Goal: Task Accomplishment & Management: Use online tool/utility

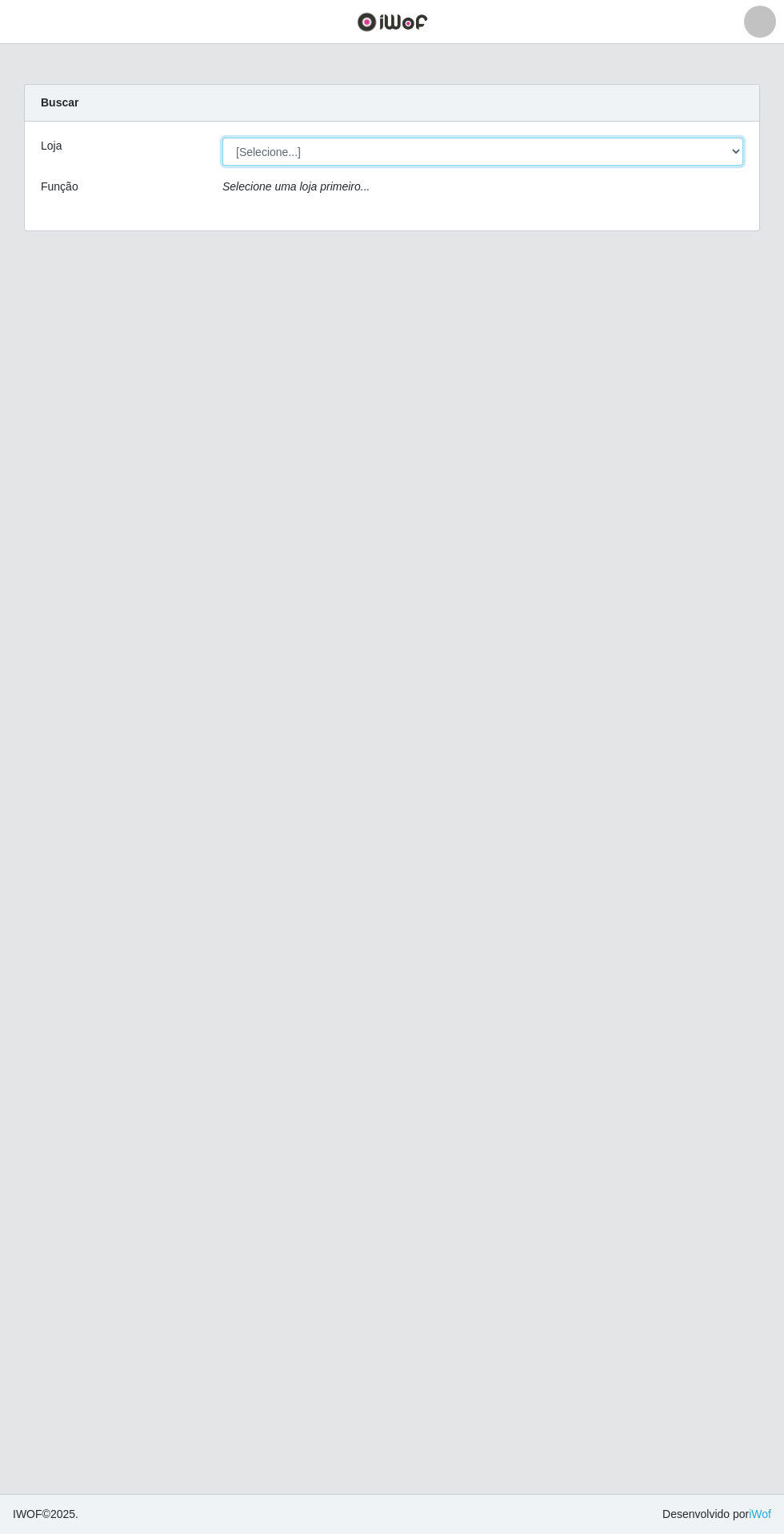
click at [277, 151] on select "[Selecione...] Extrabom - Loja 05 Jardim Camburi" at bounding box center [483, 151] width 521 height 28
select select "494"
click at [222, 138] on select "[Selecione...] Extrabom - Loja 05 Jardim Camburi" at bounding box center [483, 151] width 521 height 28
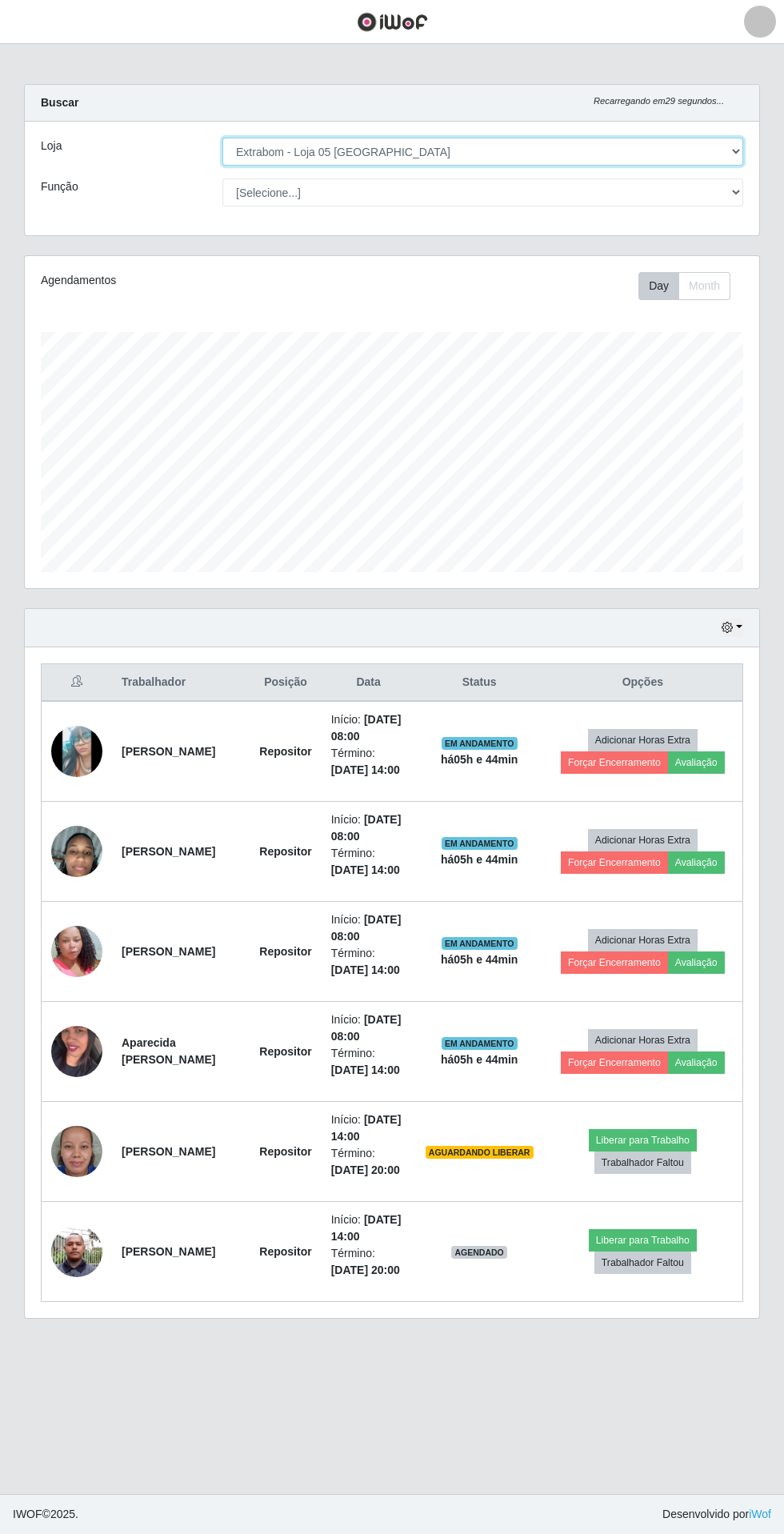
scroll to position [332, 735]
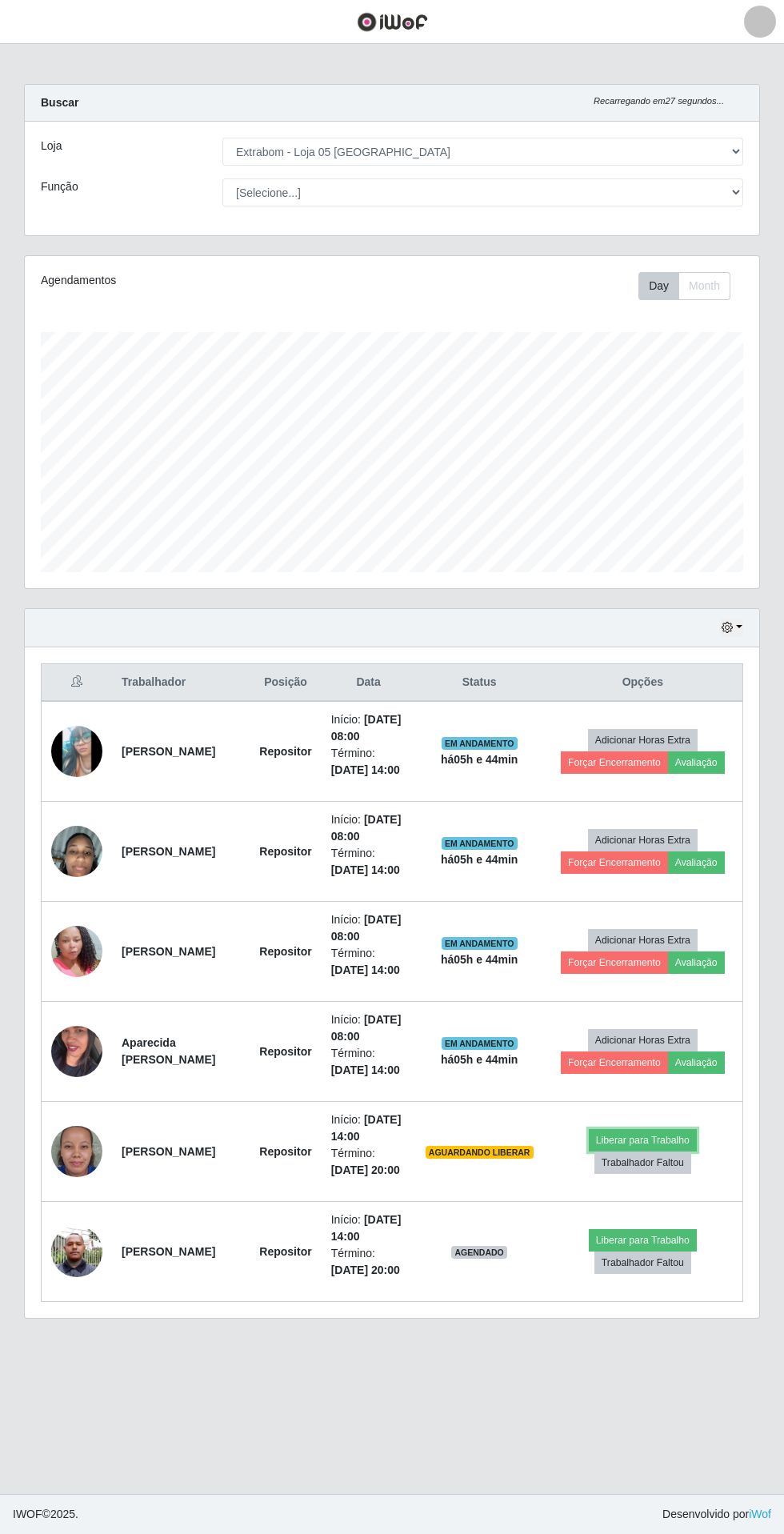
click at [637, 1139] on button "Liberar para Trabalho" at bounding box center [642, 1140] width 108 height 23
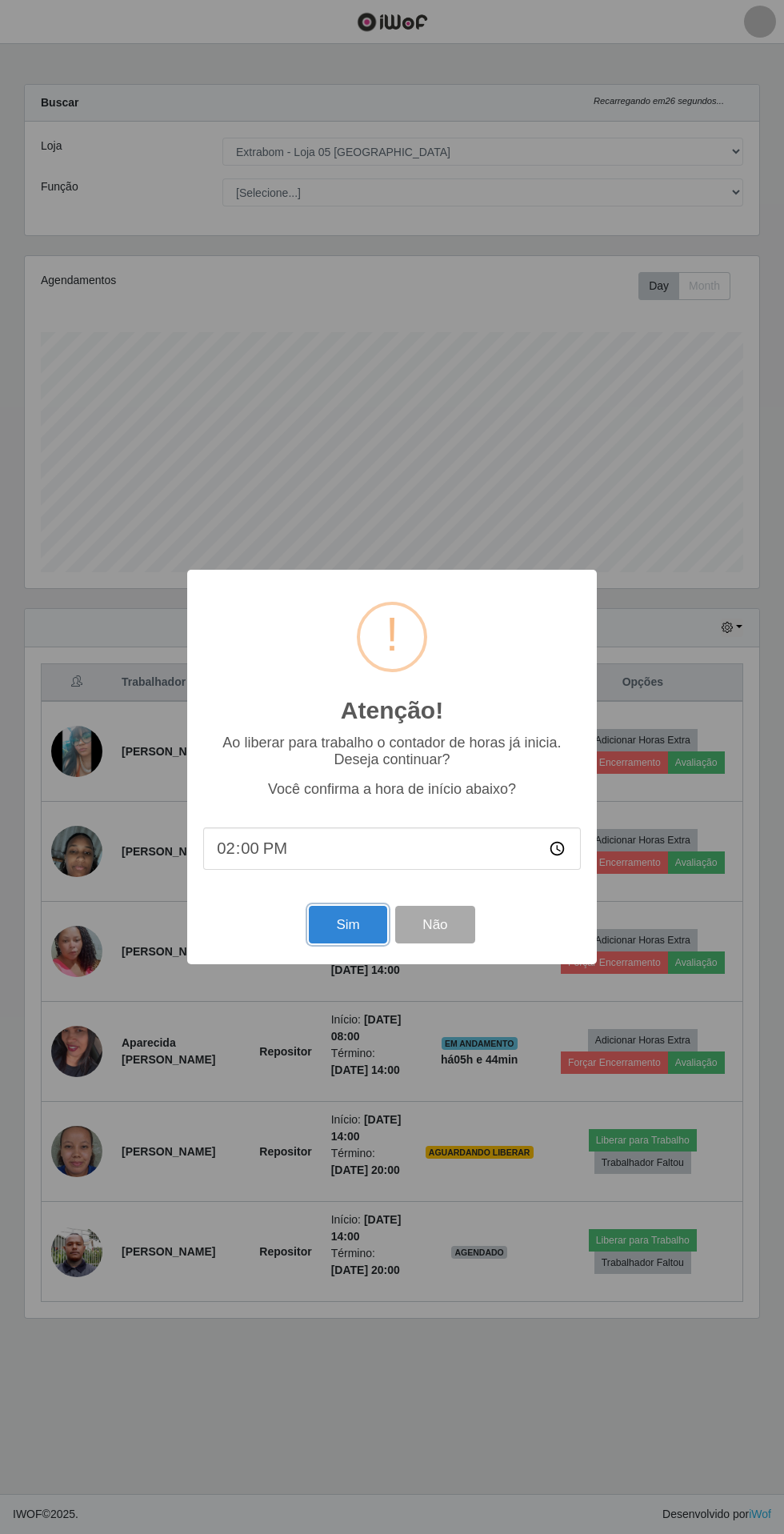
click at [345, 925] on button "Sim" at bounding box center [348, 924] width 78 height 37
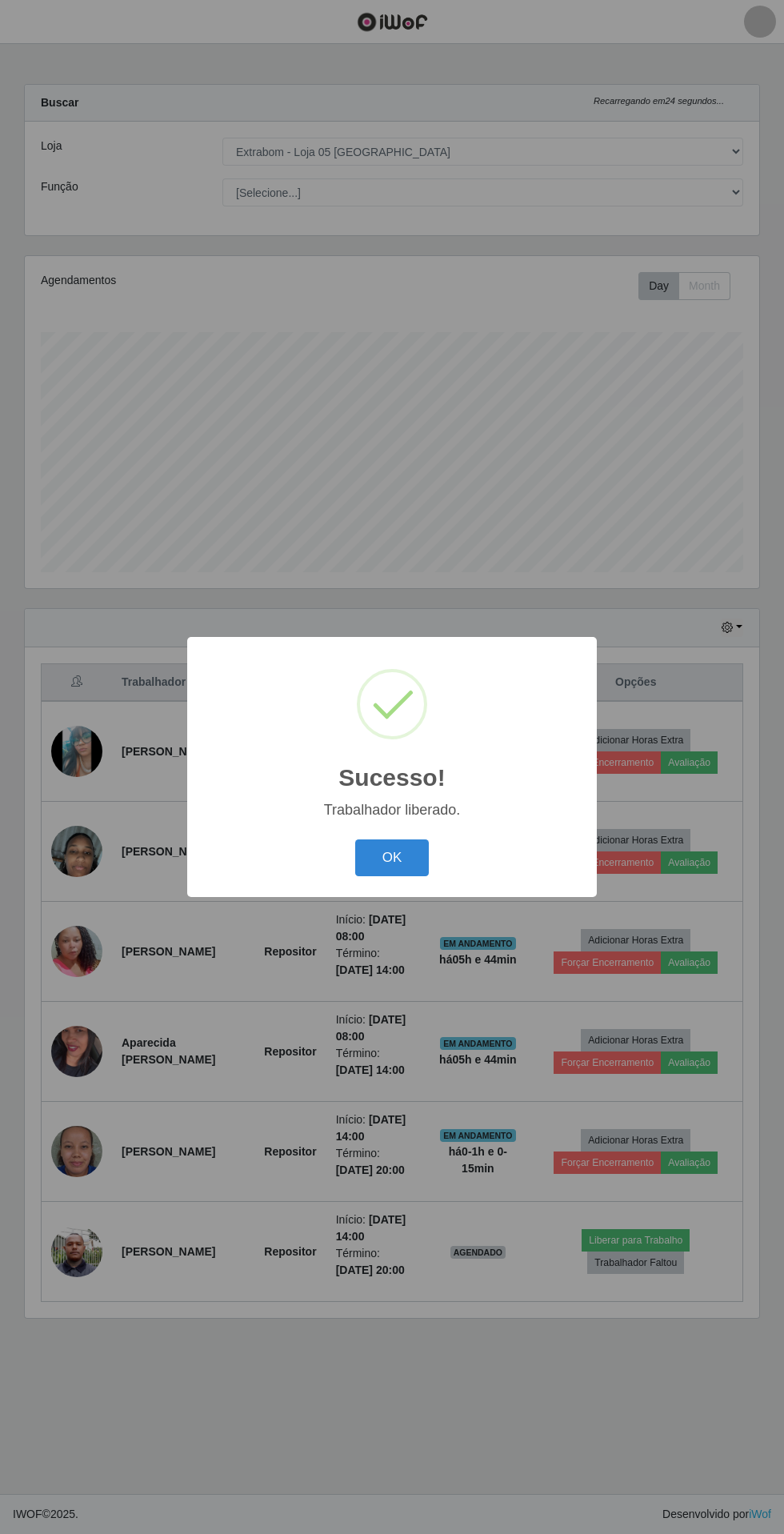
click at [392, 858] on button "OK" at bounding box center [392, 858] width 74 height 37
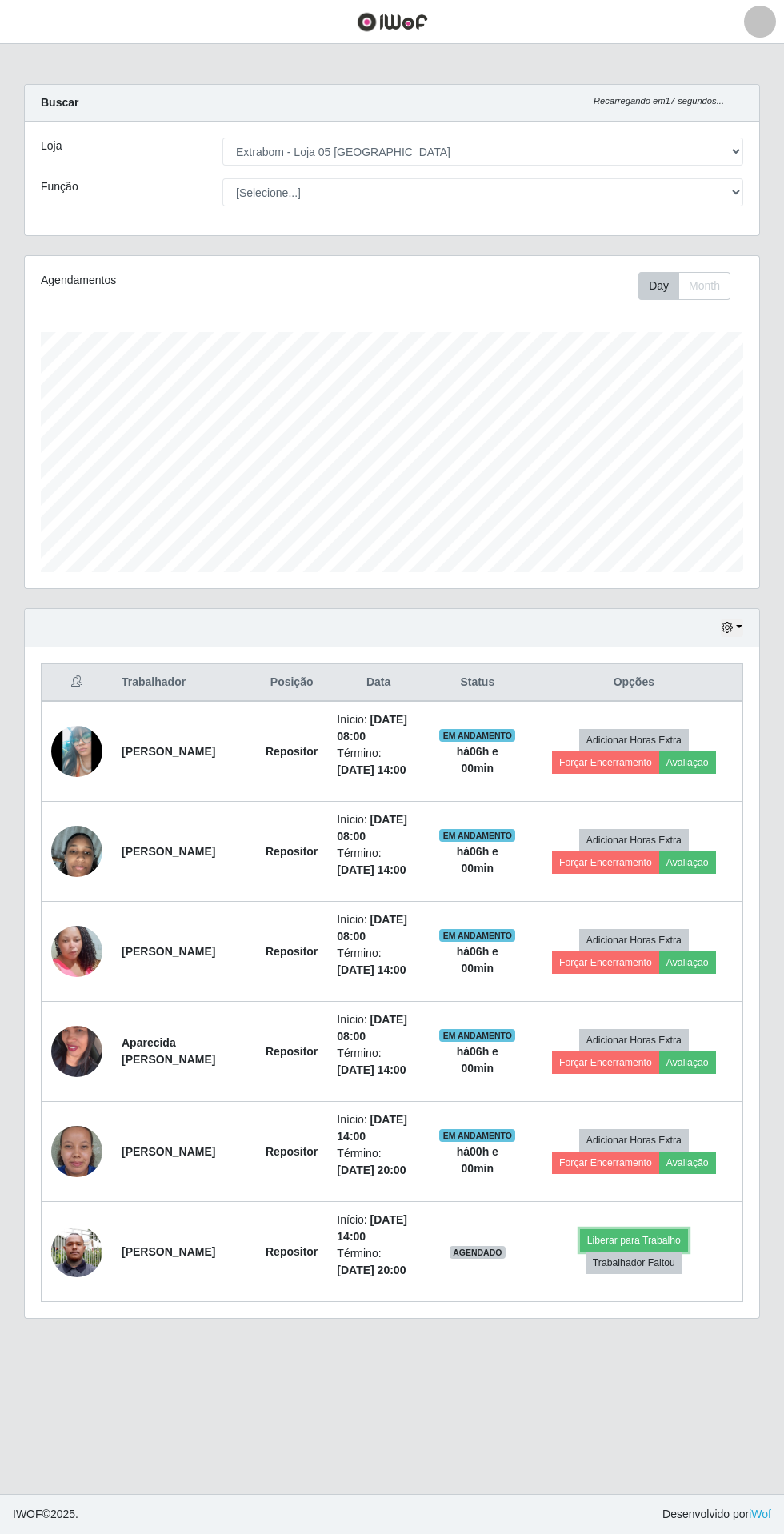
click at [636, 1243] on button "Liberar para Trabalho" at bounding box center [633, 1241] width 108 height 23
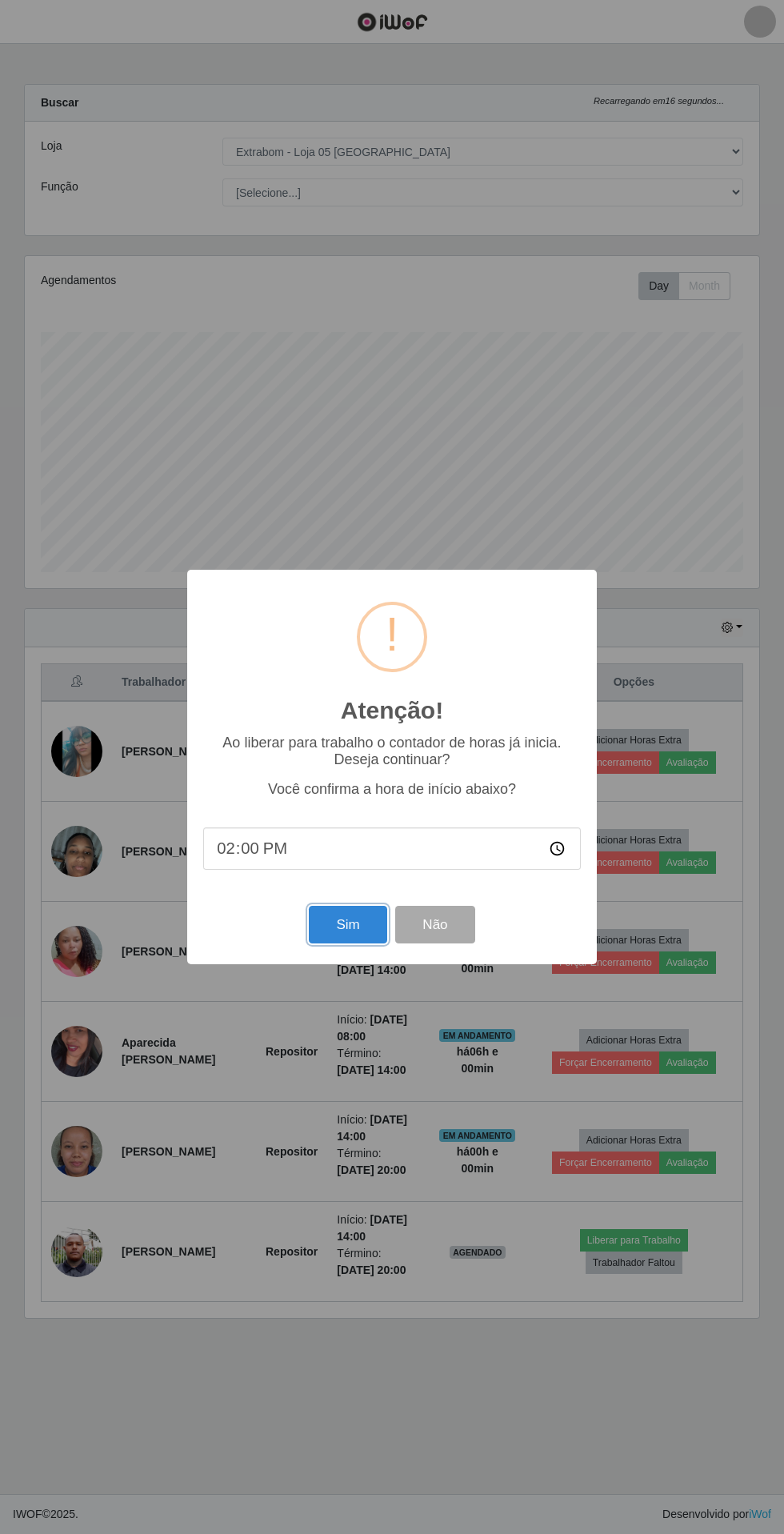
click at [331, 911] on button "Sim" at bounding box center [348, 924] width 78 height 37
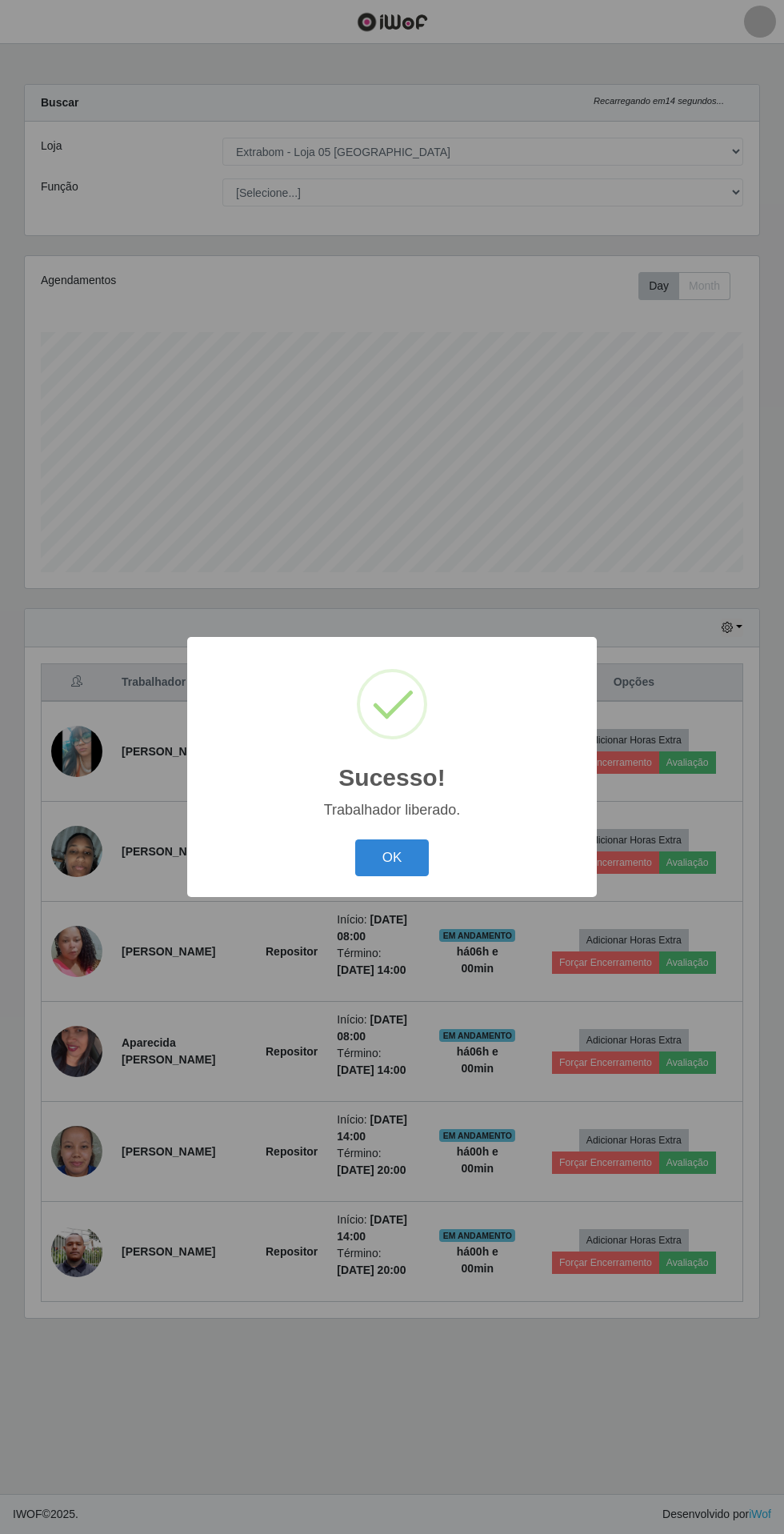
click at [392, 858] on button "OK" at bounding box center [392, 858] width 74 height 37
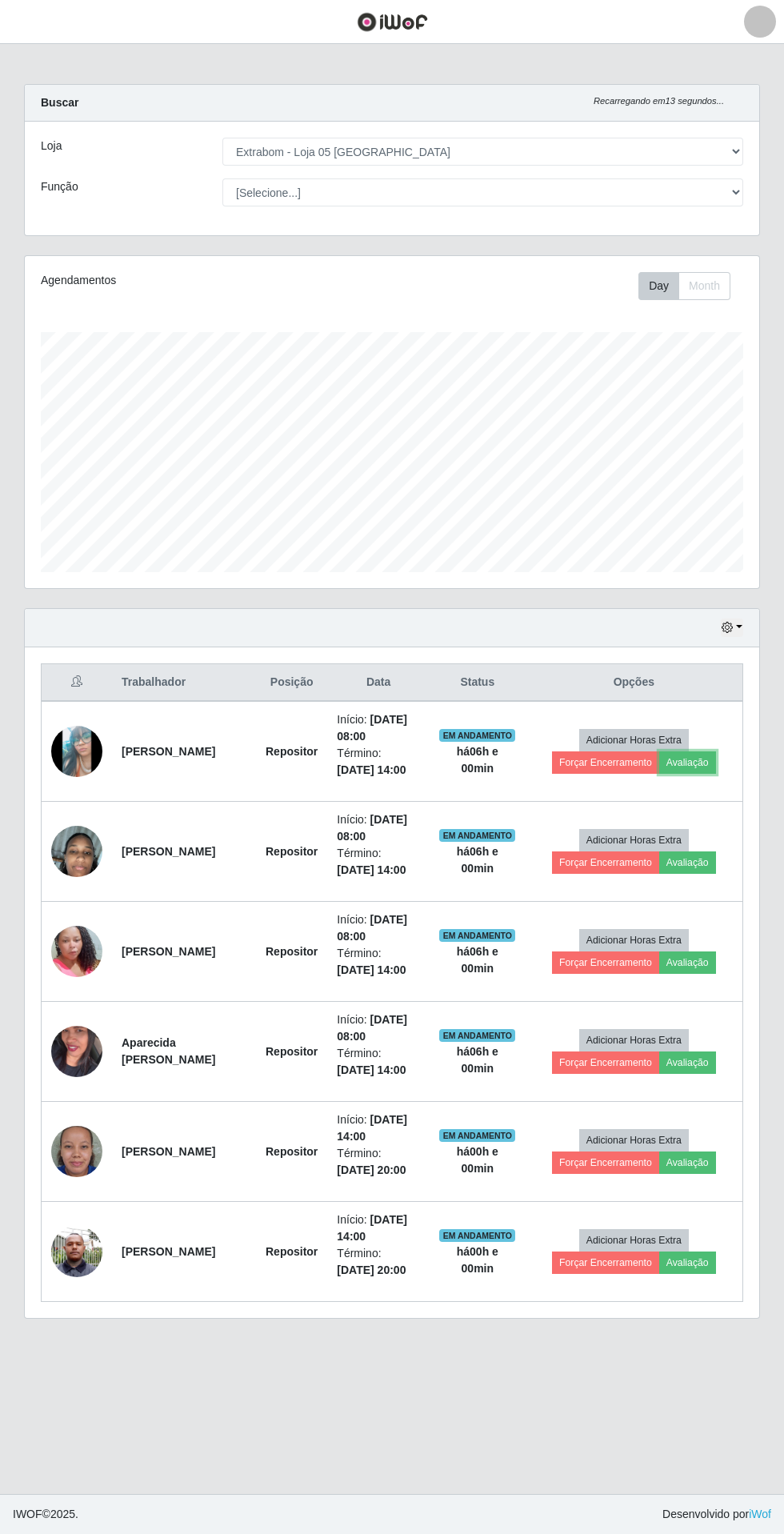
click at [685, 771] on button "Avaliação" at bounding box center [688, 763] width 57 height 23
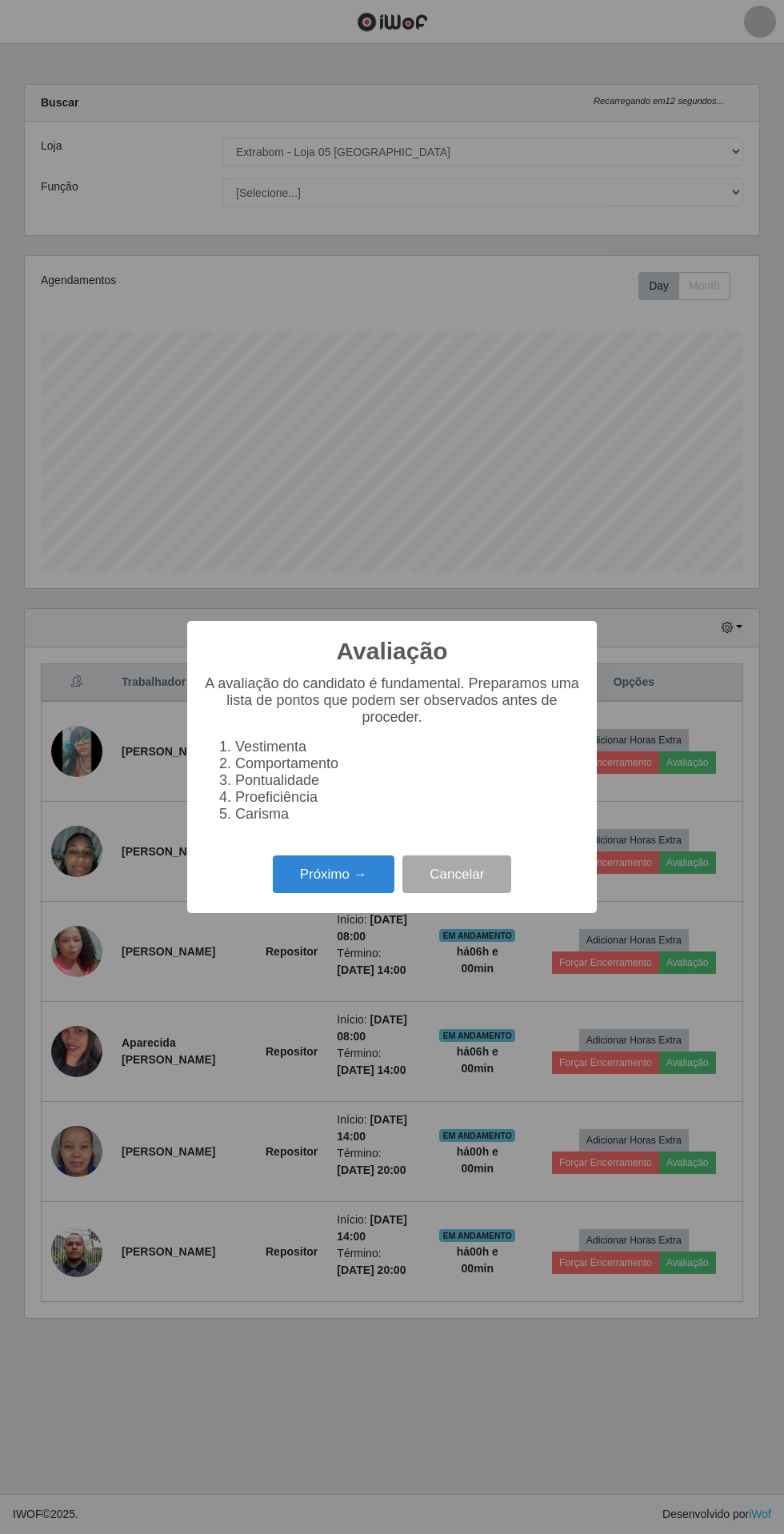
click at [317, 873] on button "Próximo →" at bounding box center [333, 873] width 122 height 37
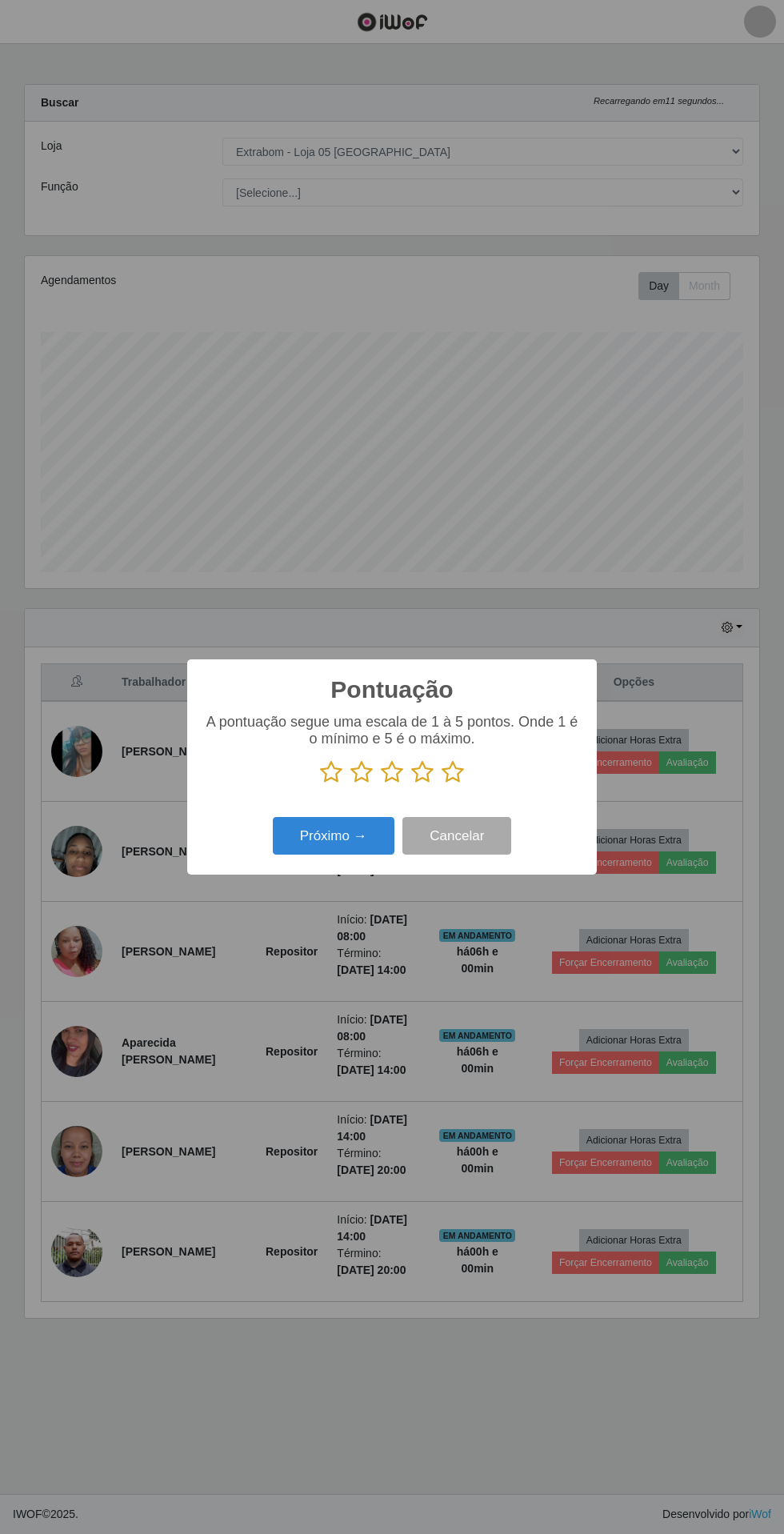
click at [455, 773] on icon at bounding box center [453, 772] width 22 height 24
click at [441, 784] on input "radio" at bounding box center [441, 784] width 0 height 0
click at [309, 835] on button "Próximo →" at bounding box center [333, 835] width 122 height 37
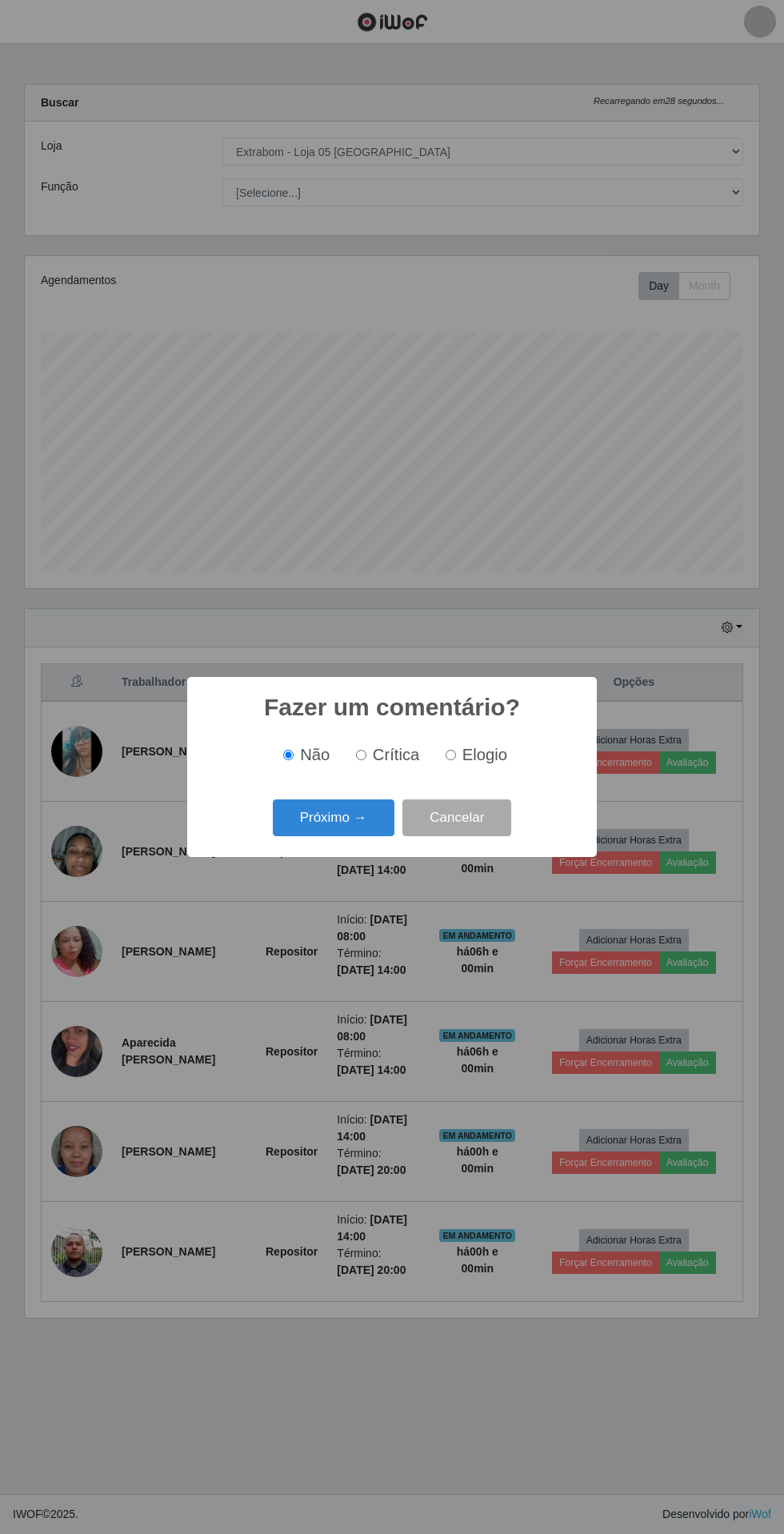
click at [325, 818] on button "Próximo →" at bounding box center [333, 818] width 122 height 37
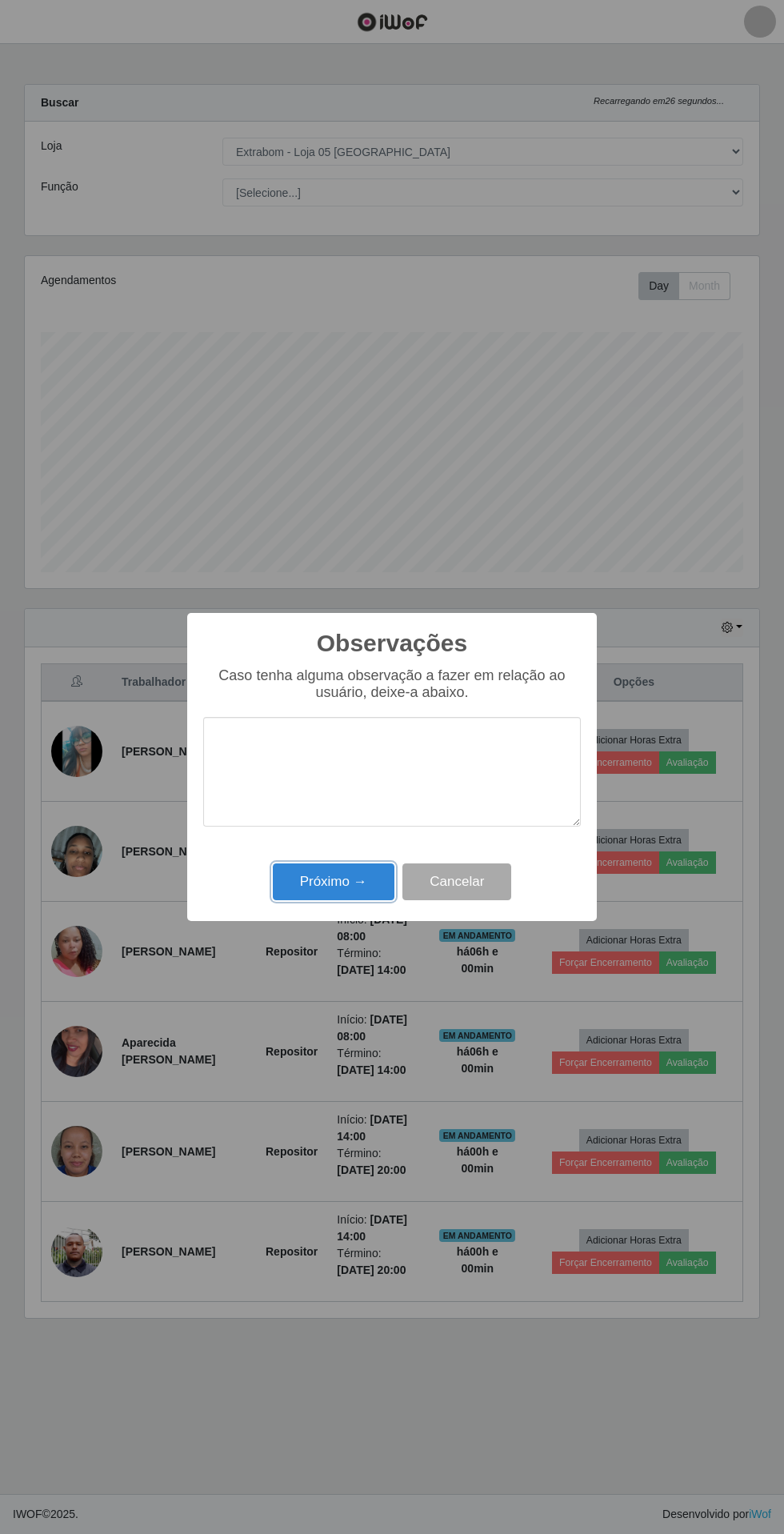
click at [293, 874] on button "Próximo →" at bounding box center [333, 881] width 122 height 37
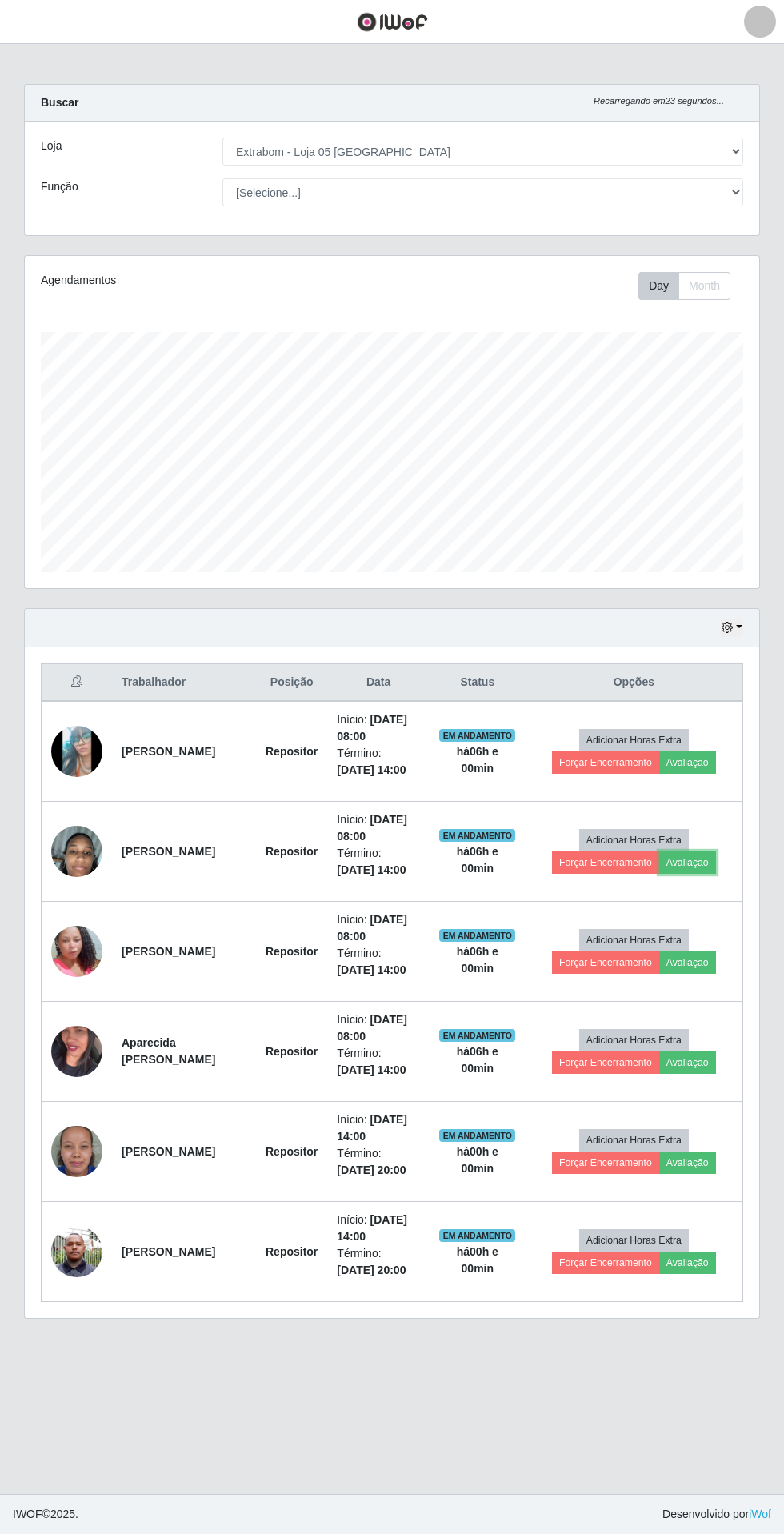
click at [697, 860] on button "Avaliação" at bounding box center [688, 863] width 57 height 23
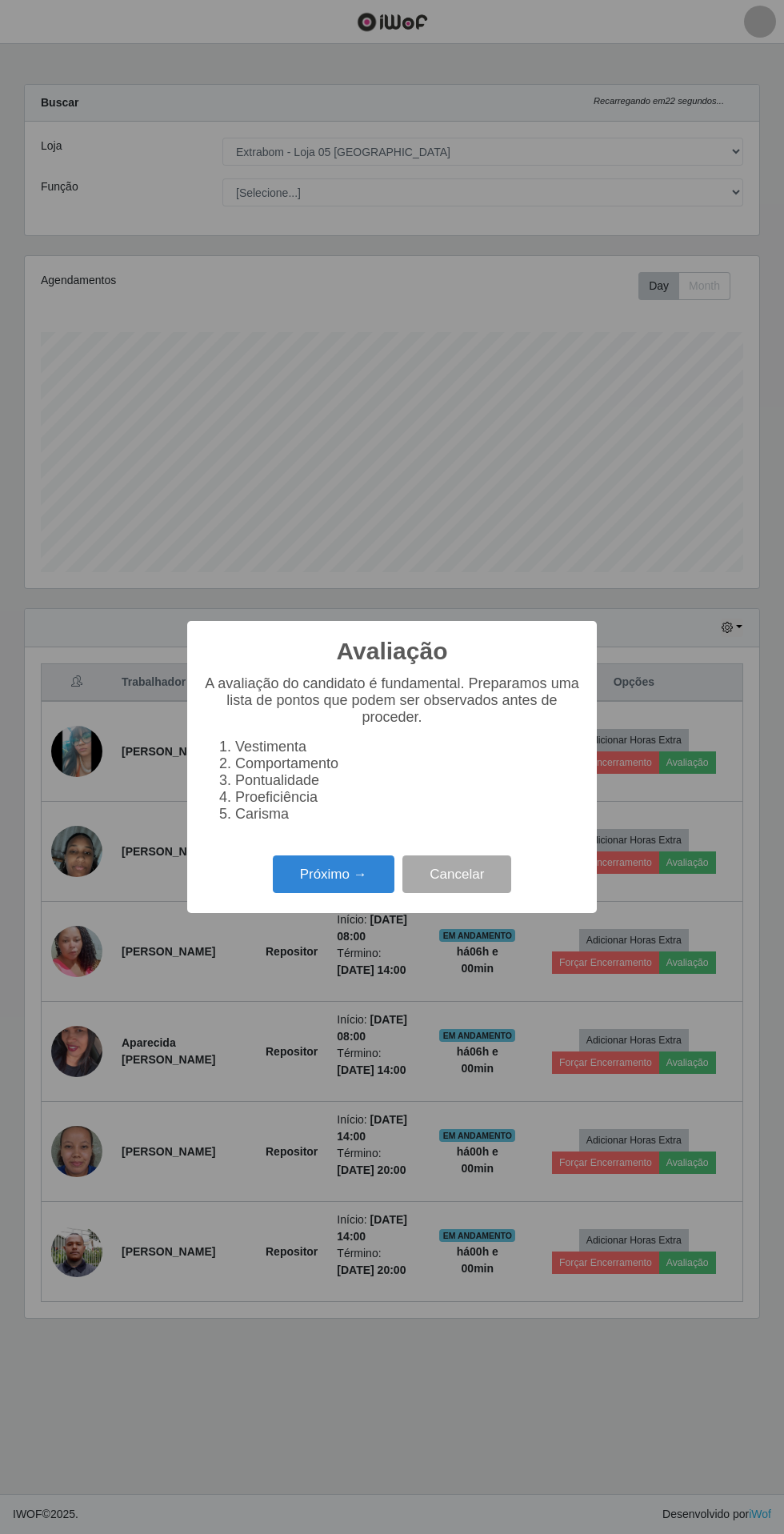
click at [318, 873] on button "Próximo →" at bounding box center [333, 873] width 122 height 37
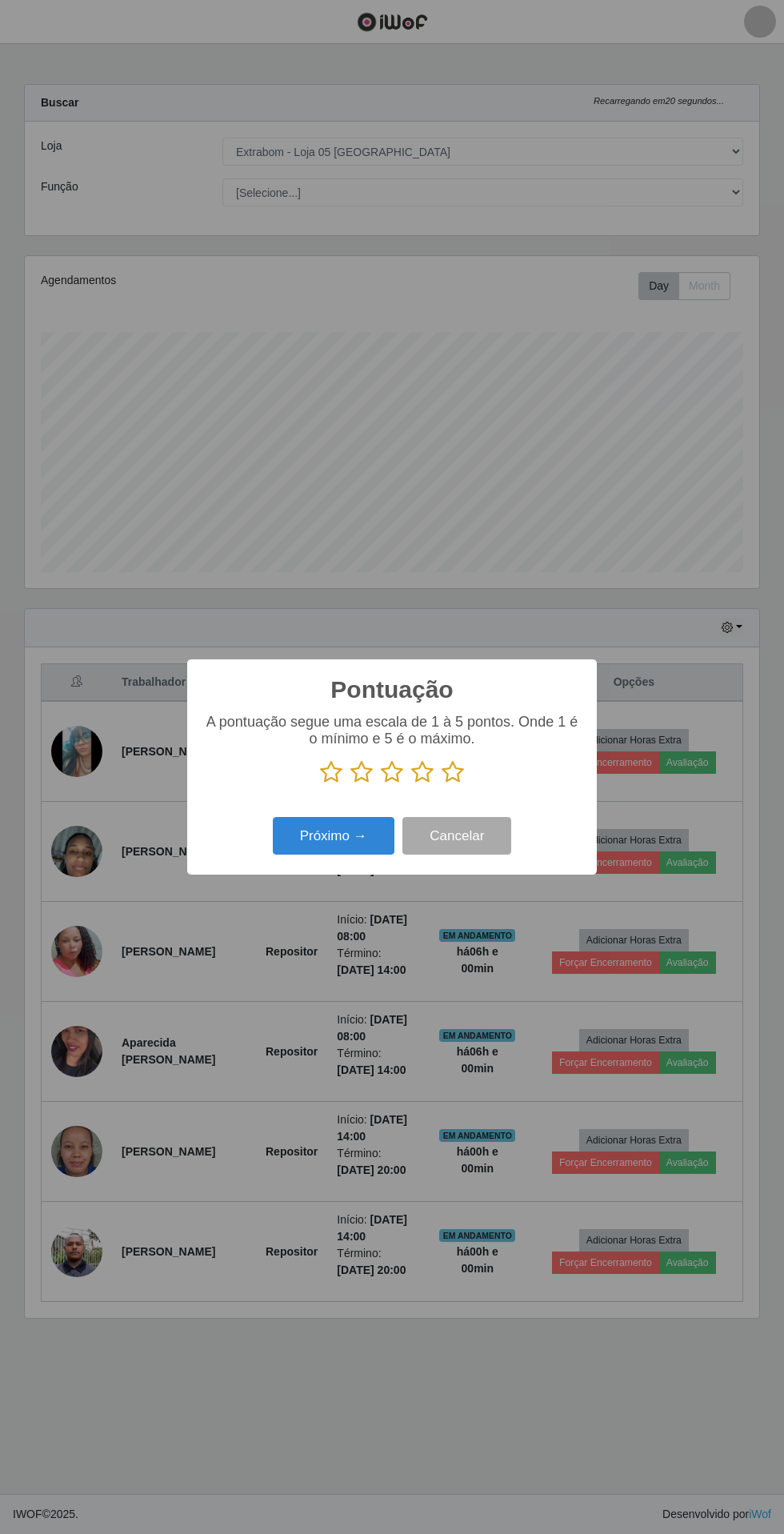
click at [458, 773] on icon at bounding box center [453, 772] width 22 height 24
click at [441, 784] on input "radio" at bounding box center [441, 784] width 0 height 0
click at [322, 835] on button "Próximo →" at bounding box center [333, 835] width 122 height 37
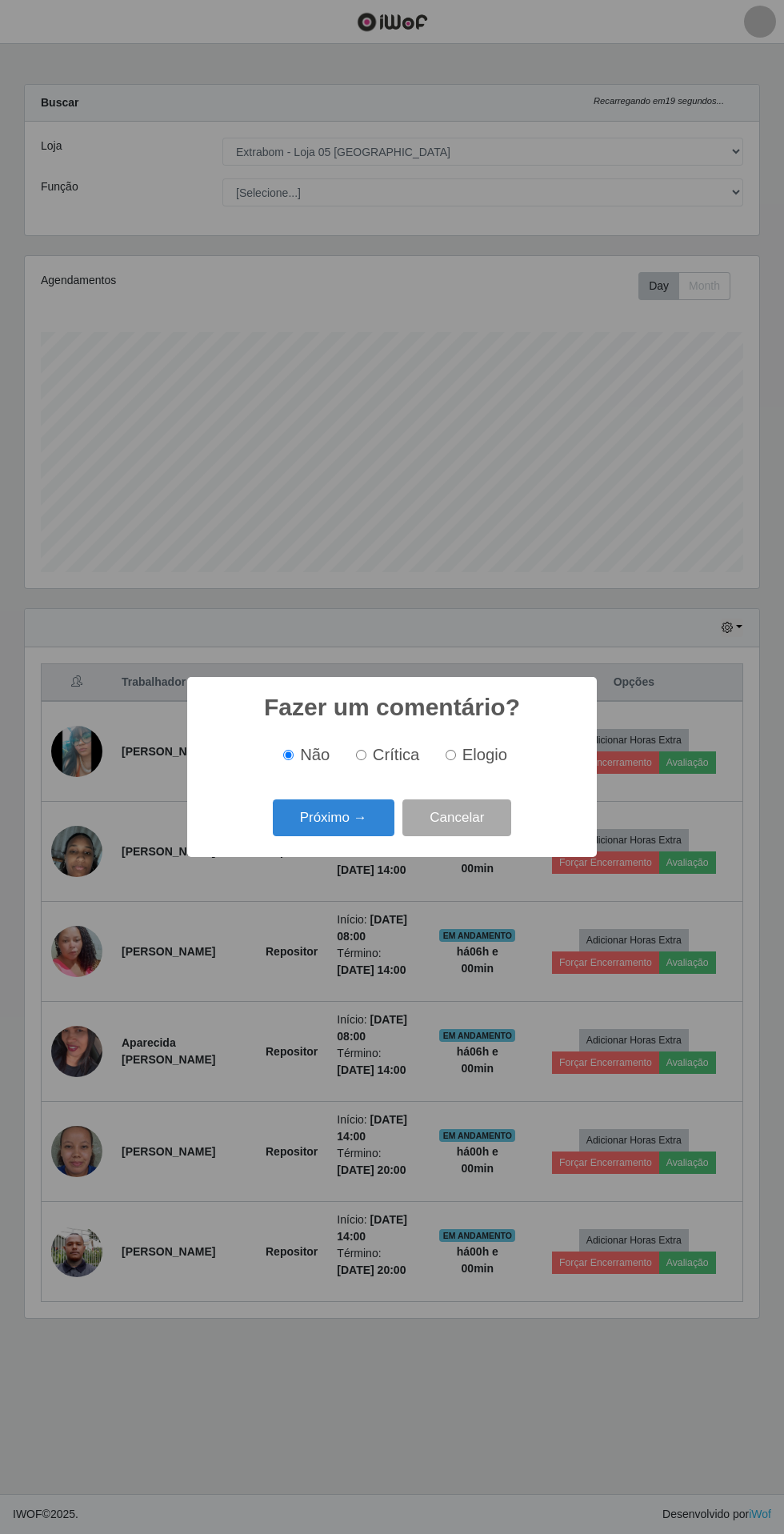
click at [328, 818] on button "Próximo →" at bounding box center [333, 818] width 122 height 37
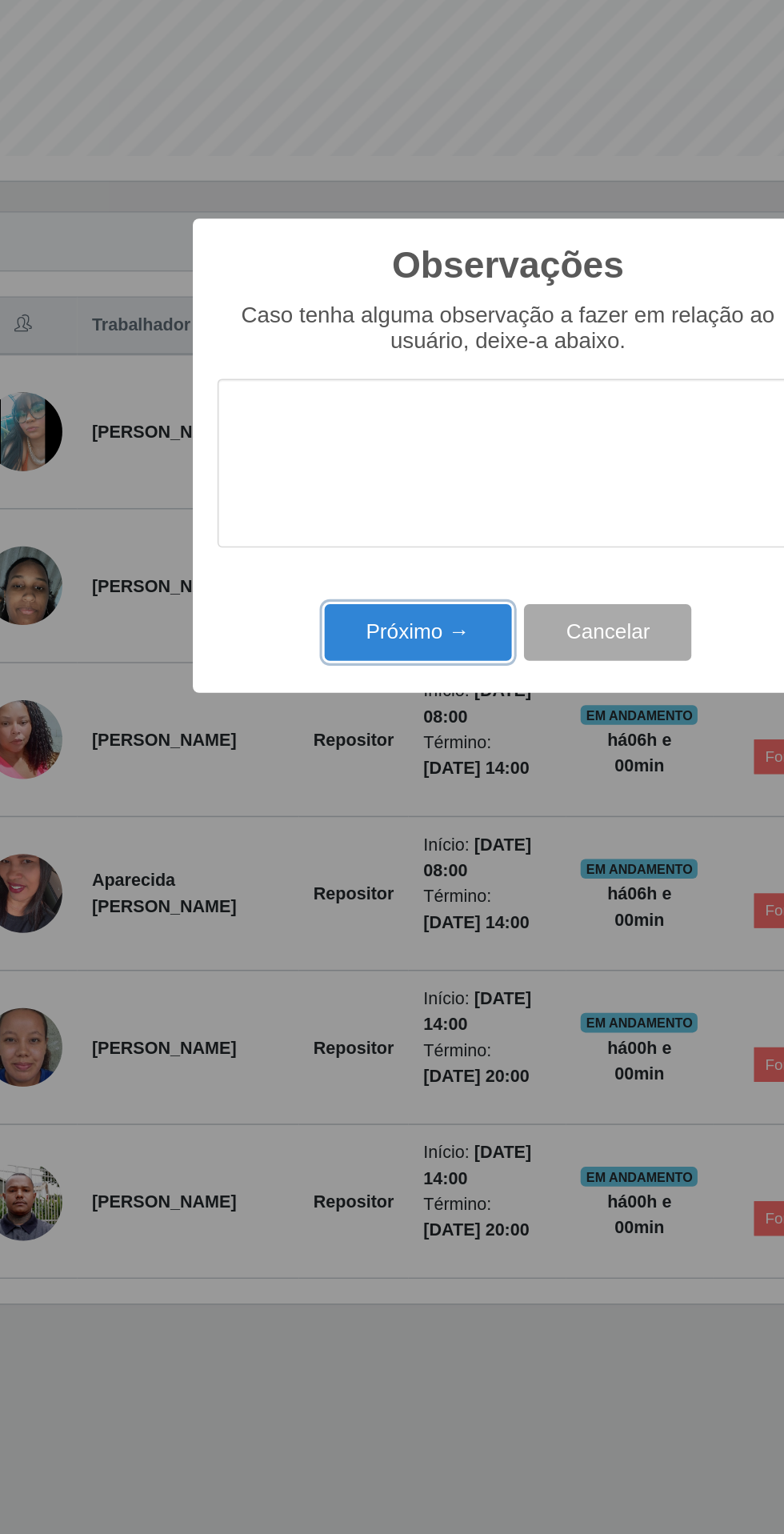
click at [316, 884] on button "Próximo →" at bounding box center [333, 881] width 122 height 37
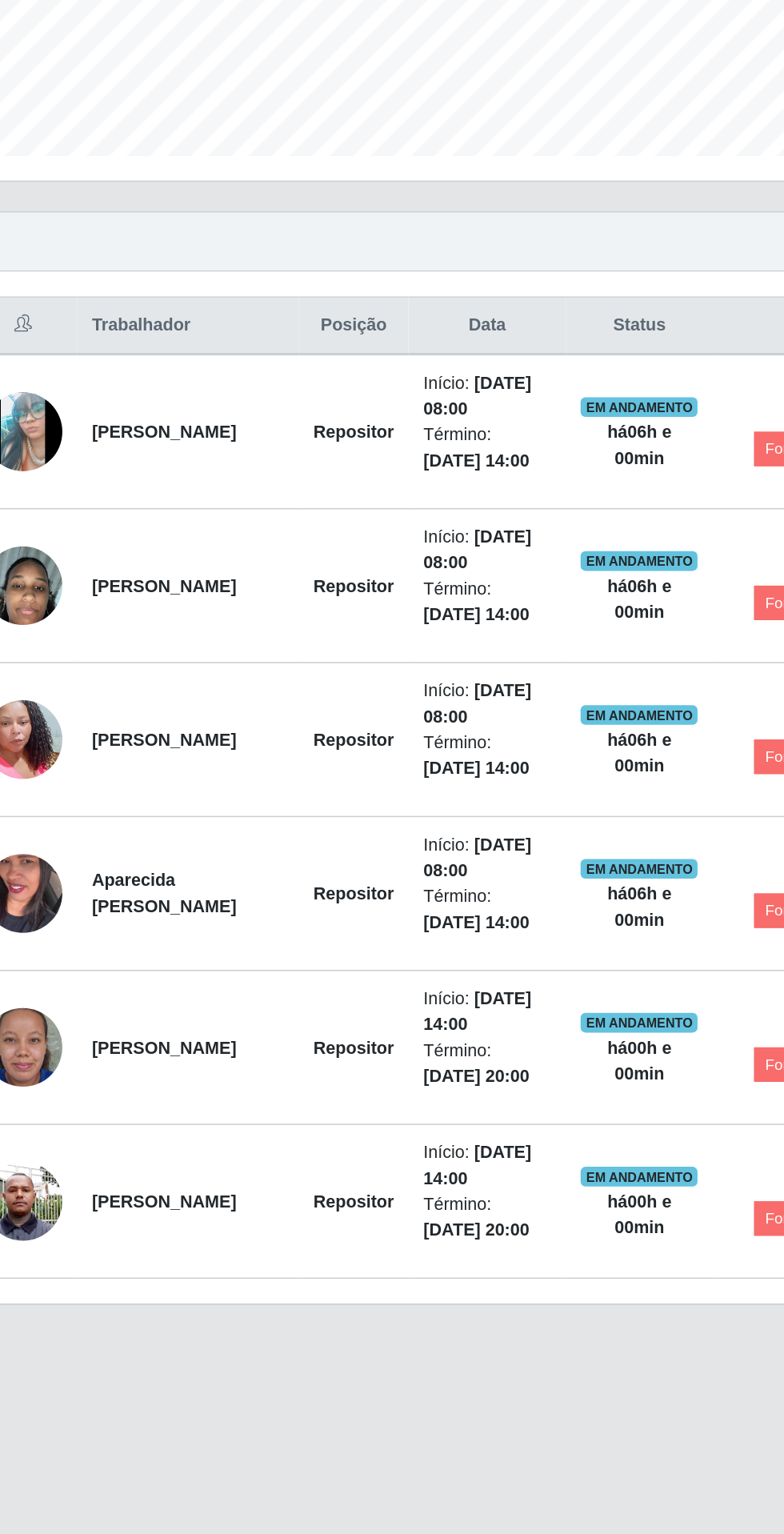
scroll to position [0, 0]
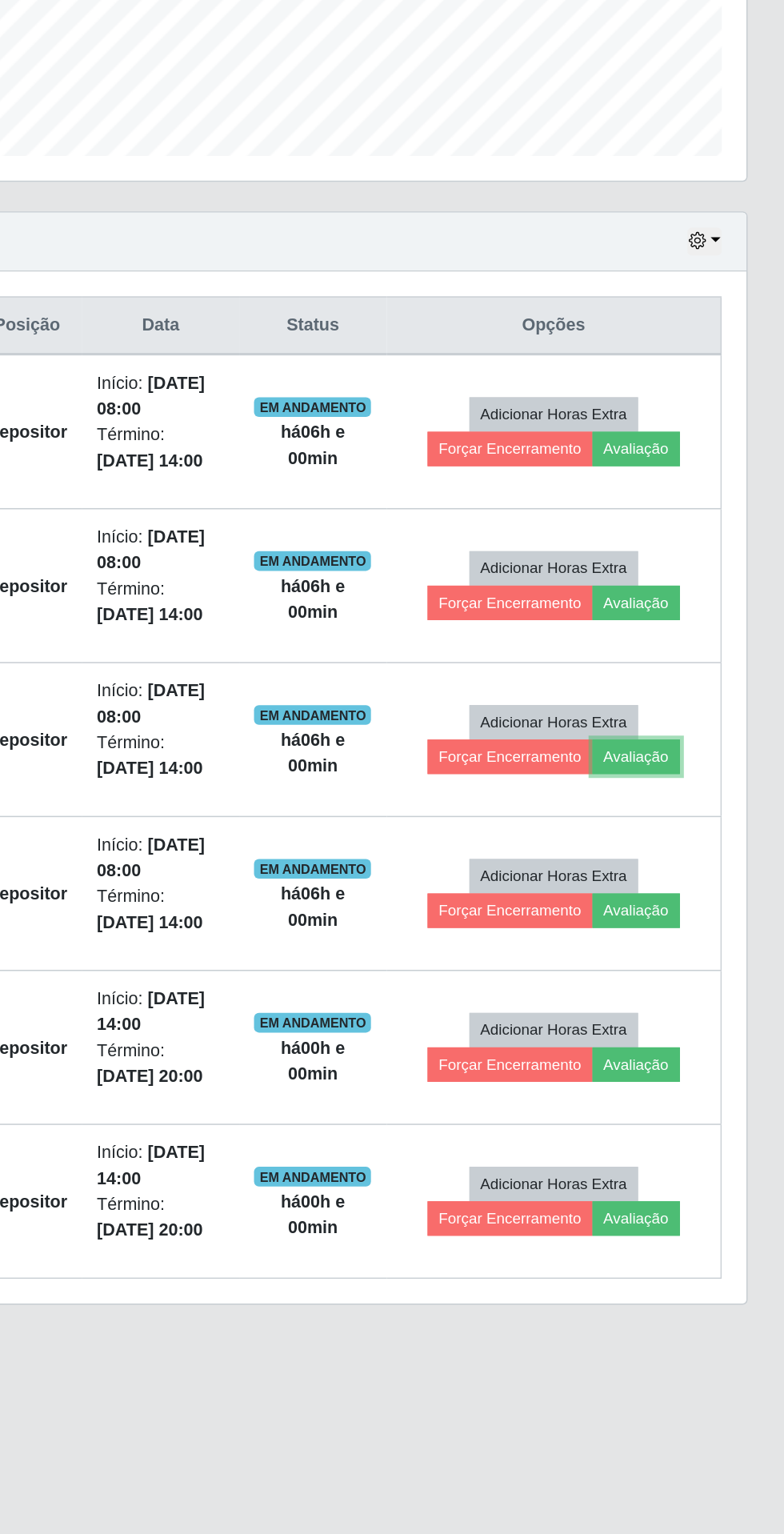
click at [697, 963] on button "Avaliação" at bounding box center [688, 963] width 57 height 23
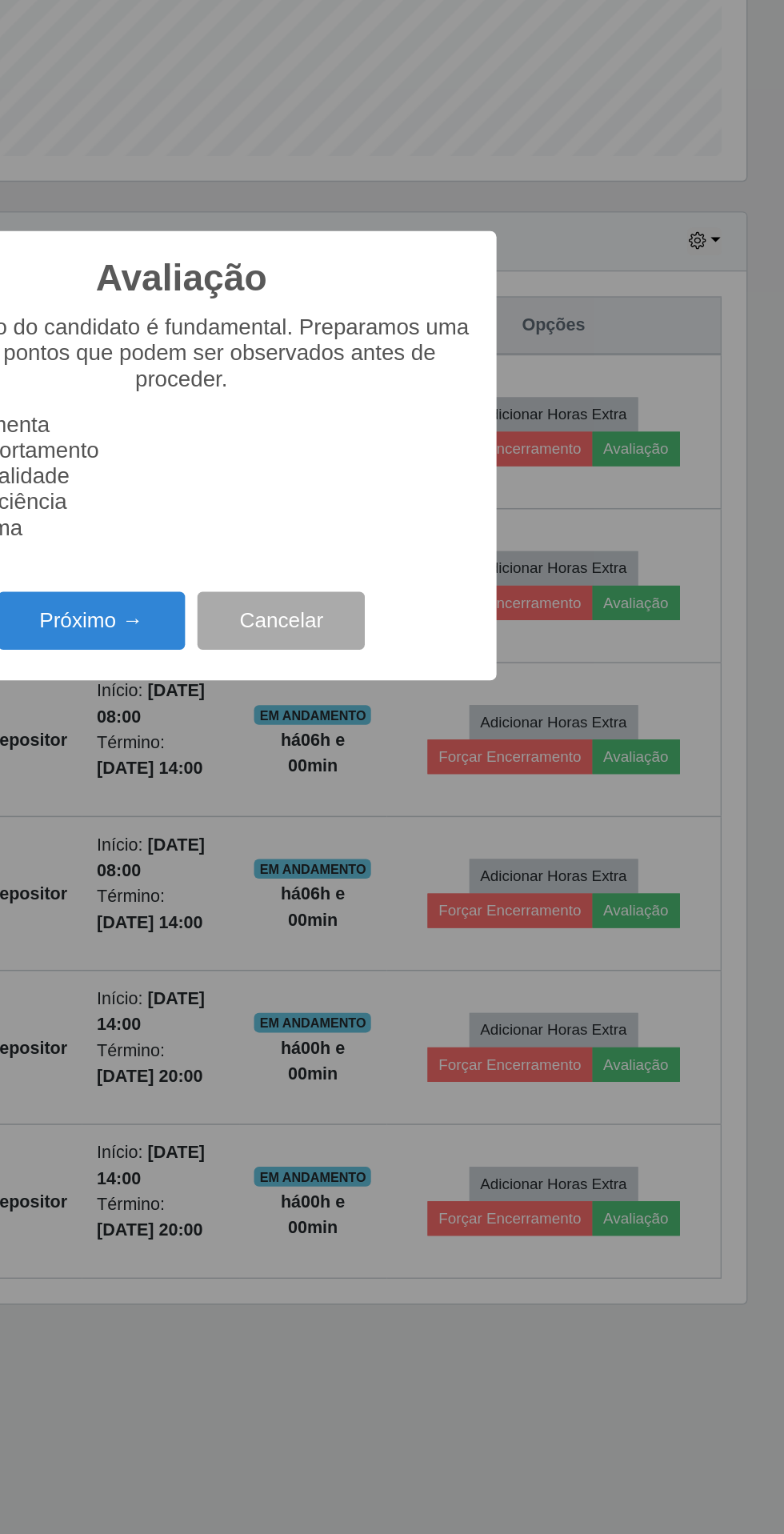
click at [350, 869] on button "Próximo →" at bounding box center [333, 873] width 122 height 37
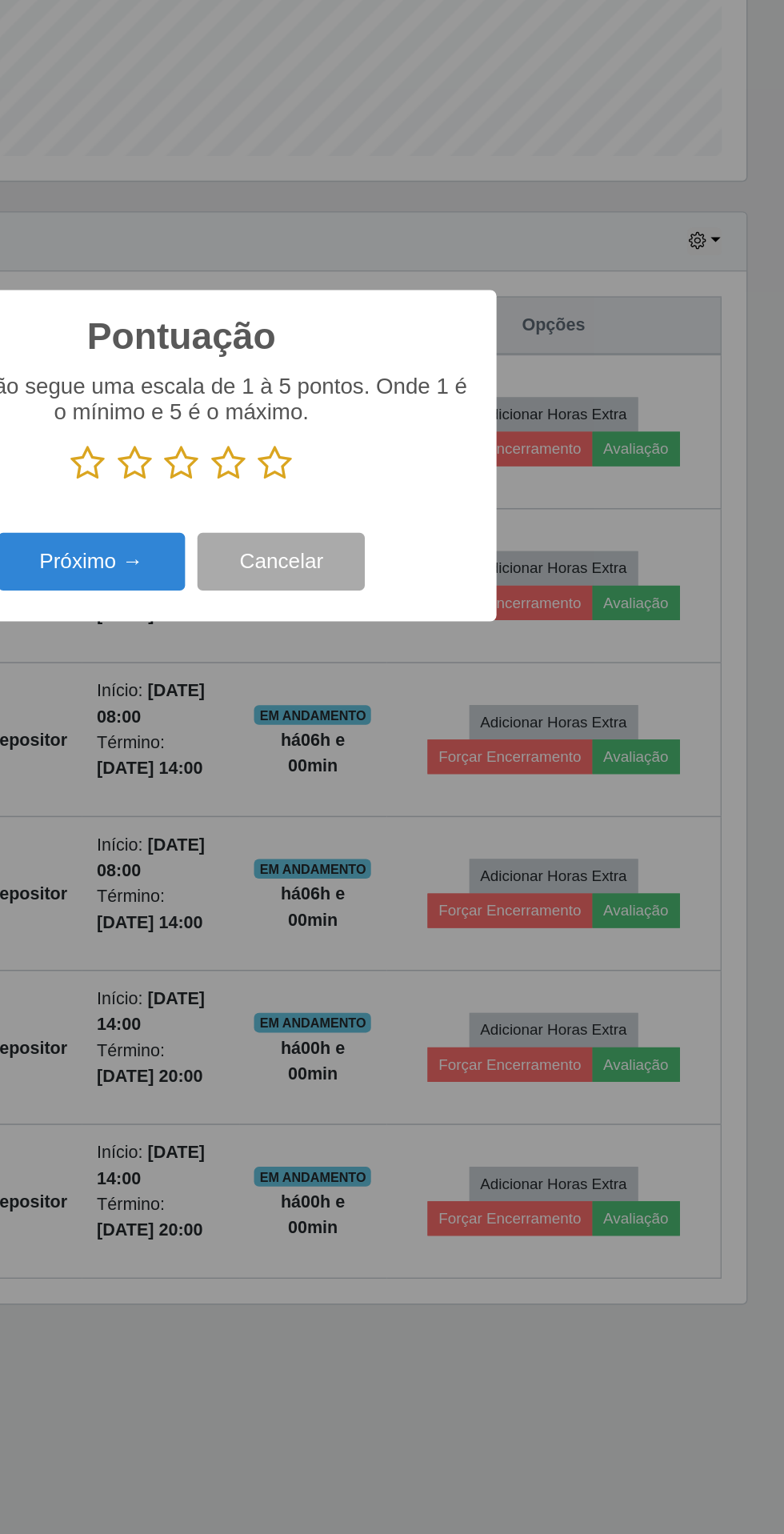
click at [450, 765] on icon at bounding box center [453, 772] width 22 height 24
click at [441, 784] on input "radio" at bounding box center [441, 784] width 0 height 0
click at [340, 826] on button "Próximo →" at bounding box center [333, 835] width 122 height 37
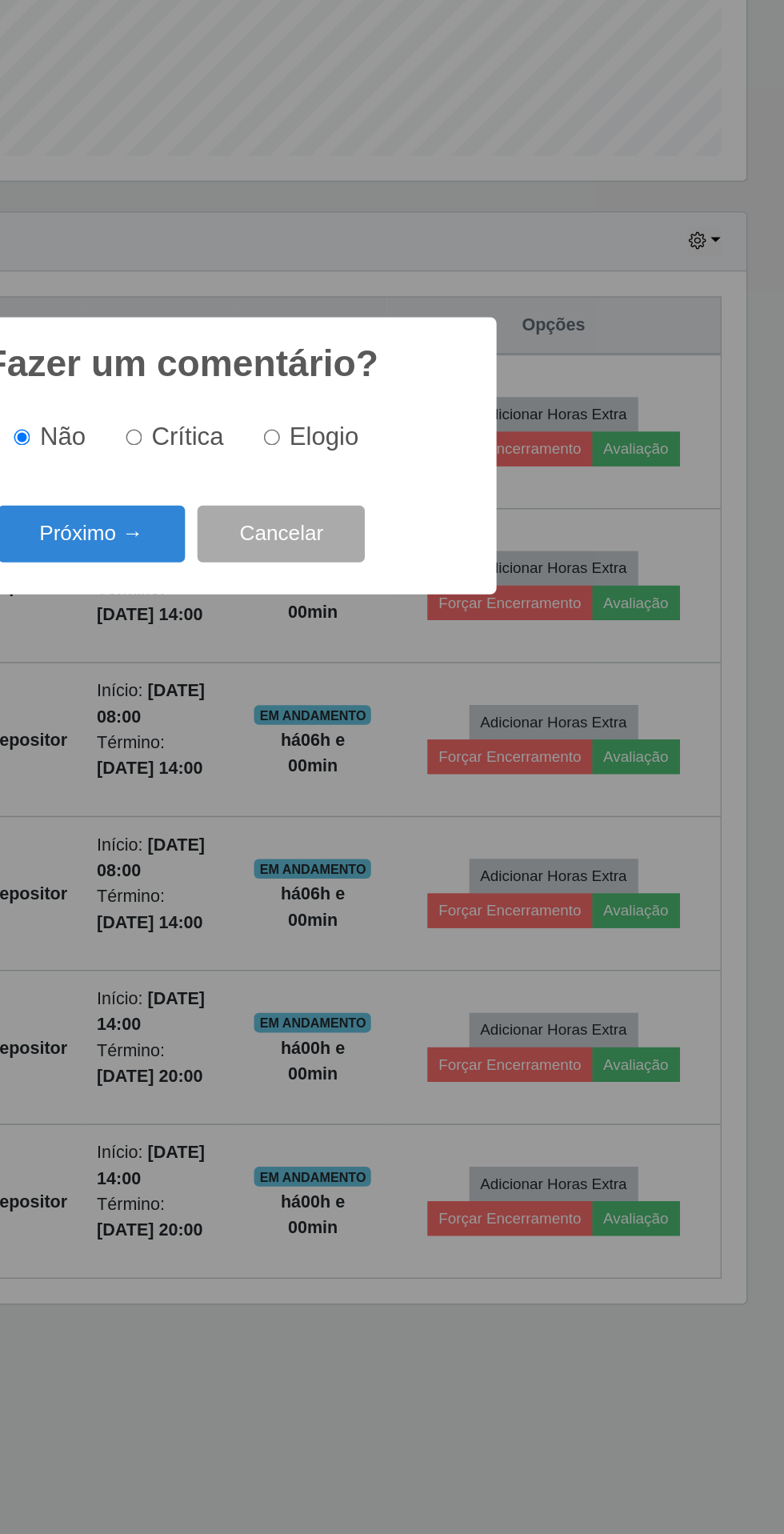
click at [344, 816] on button "Próximo →" at bounding box center [333, 818] width 122 height 37
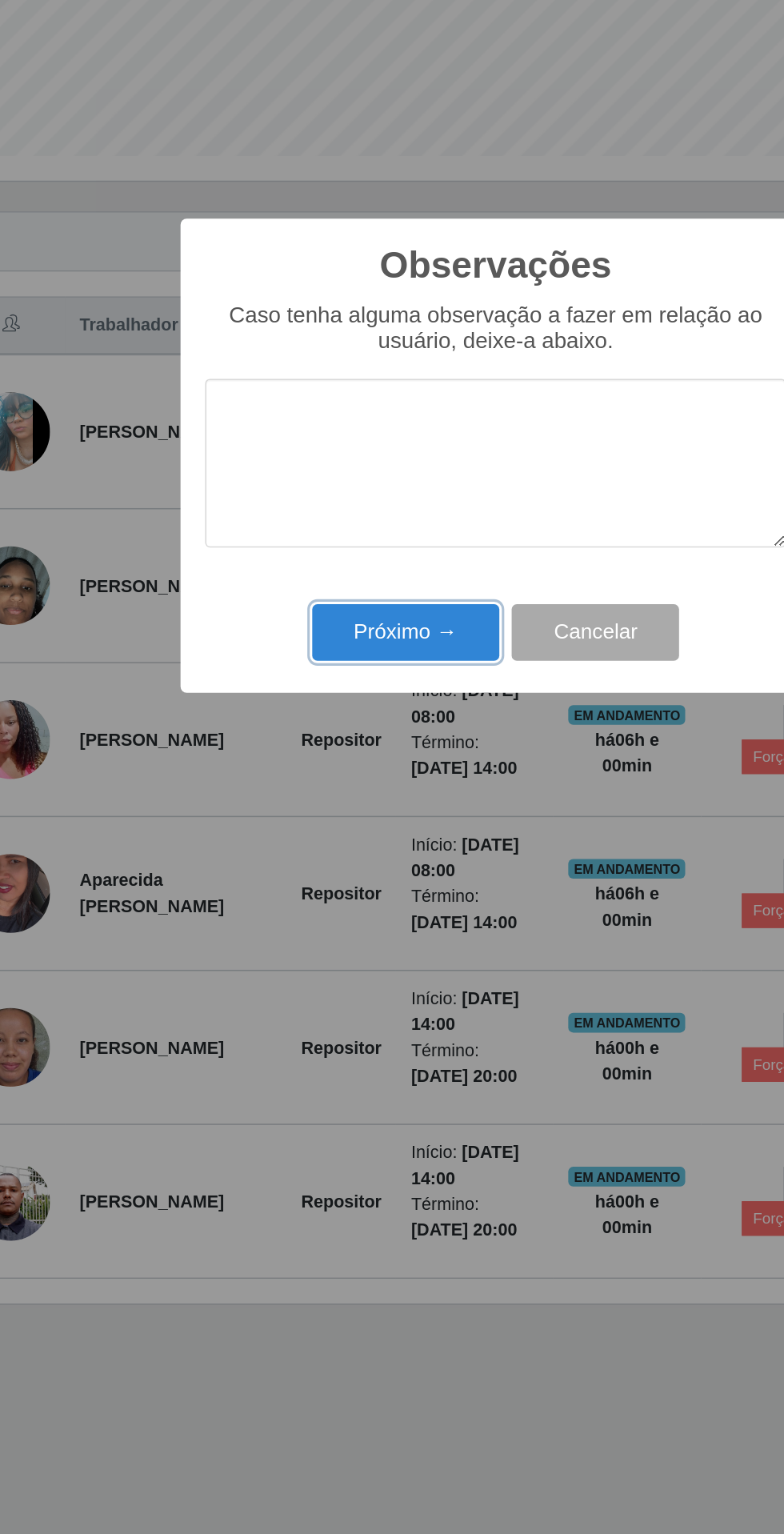
click at [333, 886] on button "Próximo →" at bounding box center [333, 881] width 122 height 37
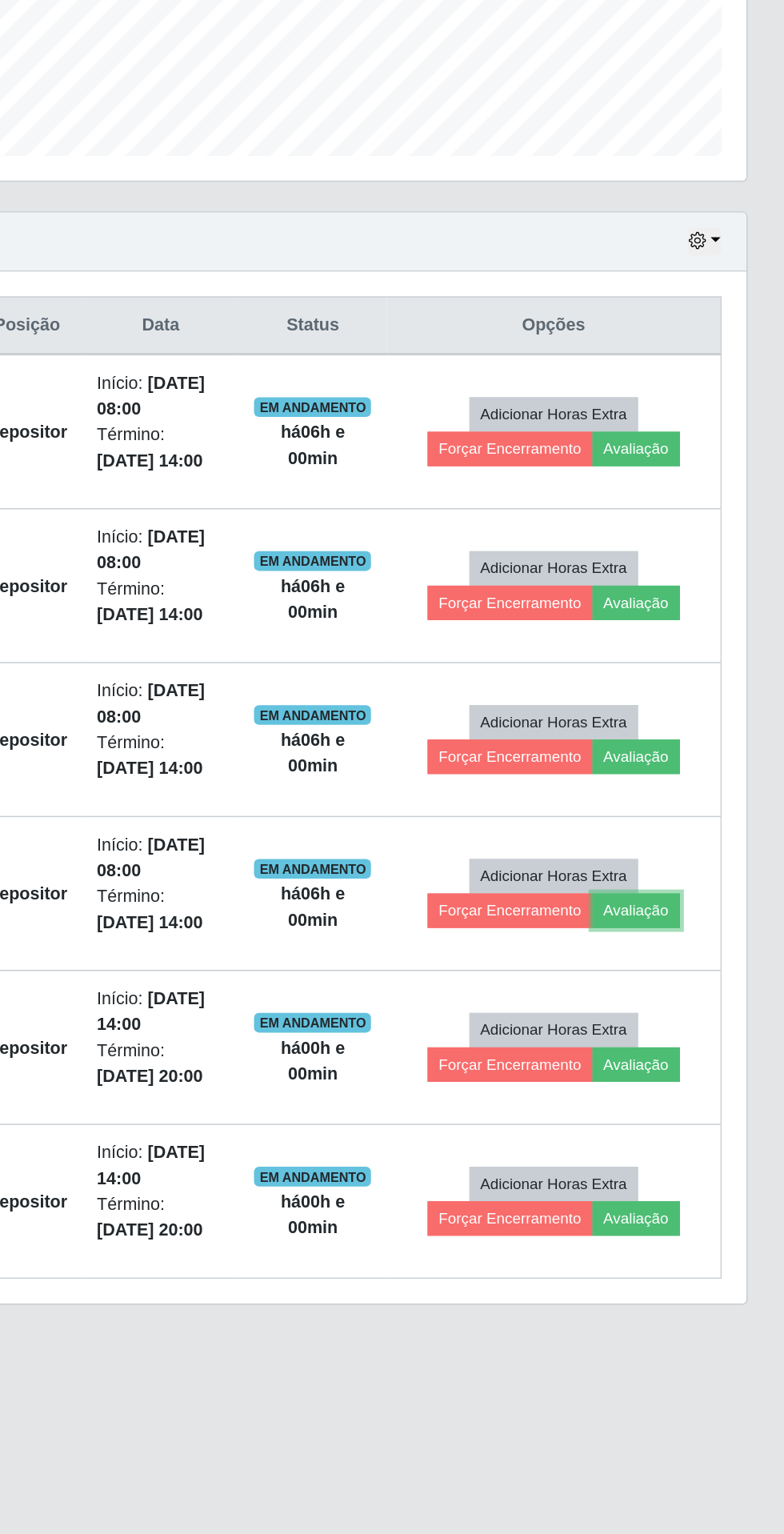
click at [689, 1064] on button "Avaliação" at bounding box center [688, 1063] width 57 height 23
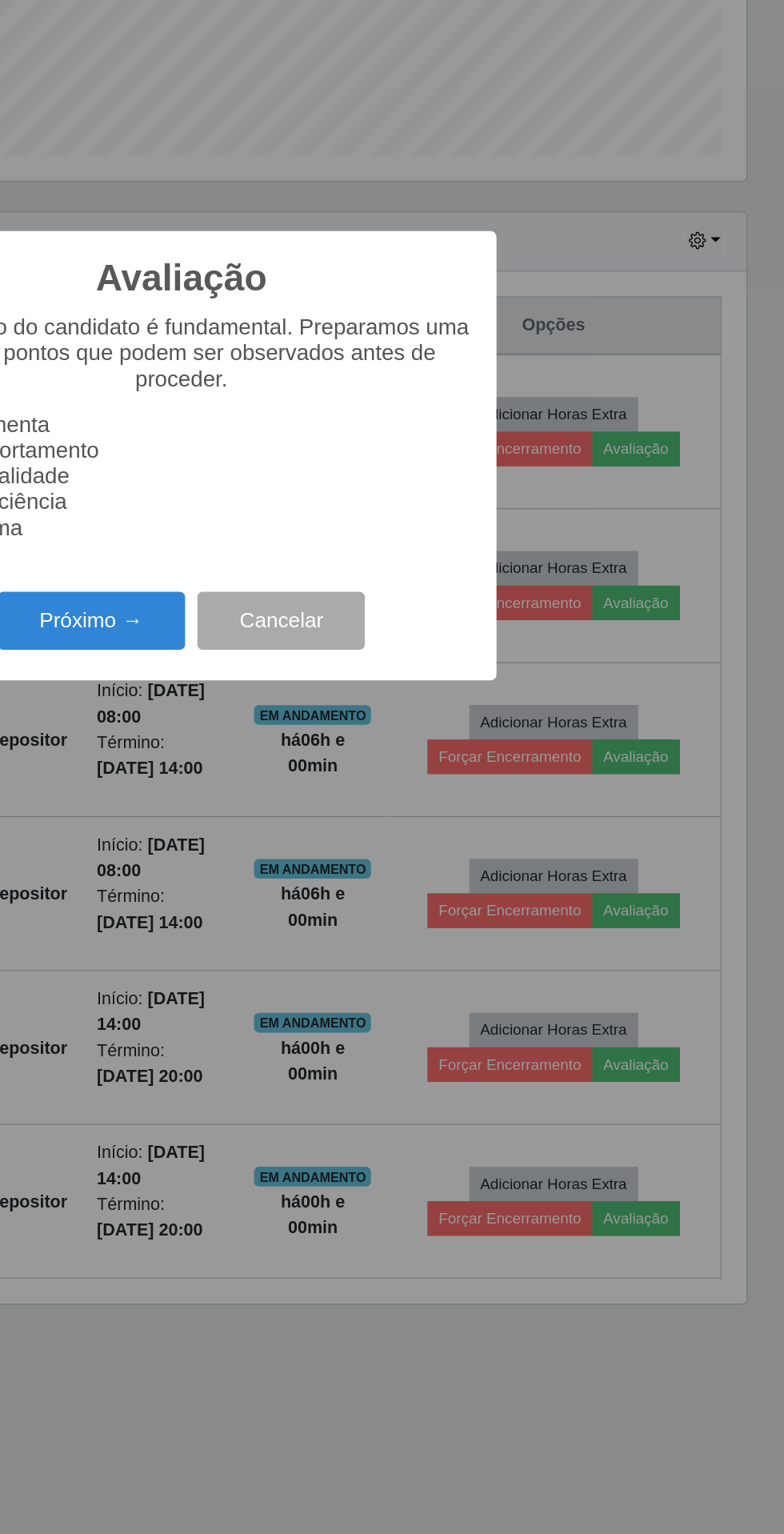
click at [345, 889] on button "Próximo →" at bounding box center [333, 873] width 122 height 37
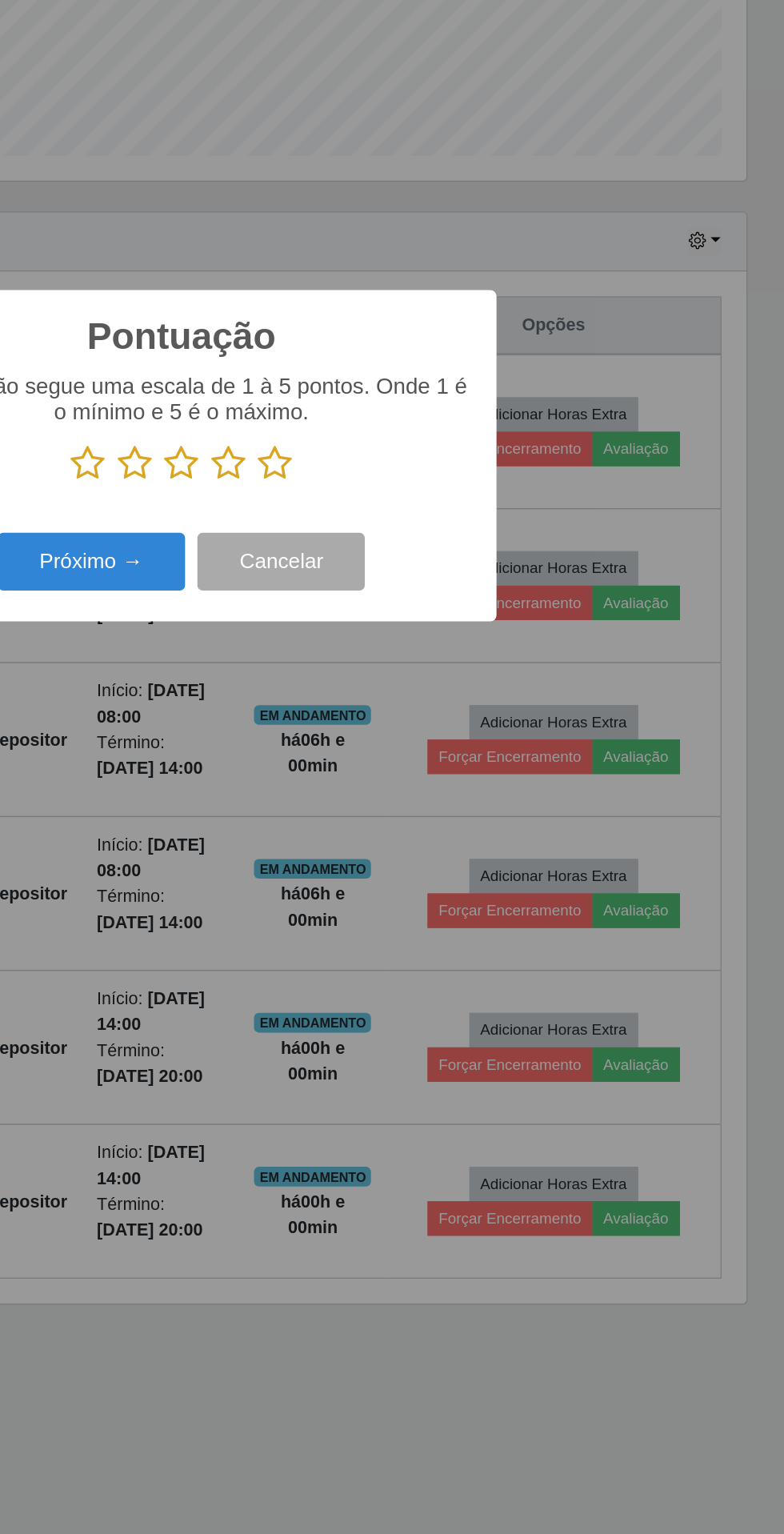
click at [454, 774] on icon at bounding box center [453, 772] width 22 height 24
click at [441, 784] on input "radio" at bounding box center [441, 784] width 0 height 0
click at [344, 837] on button "Próximo →" at bounding box center [333, 835] width 122 height 37
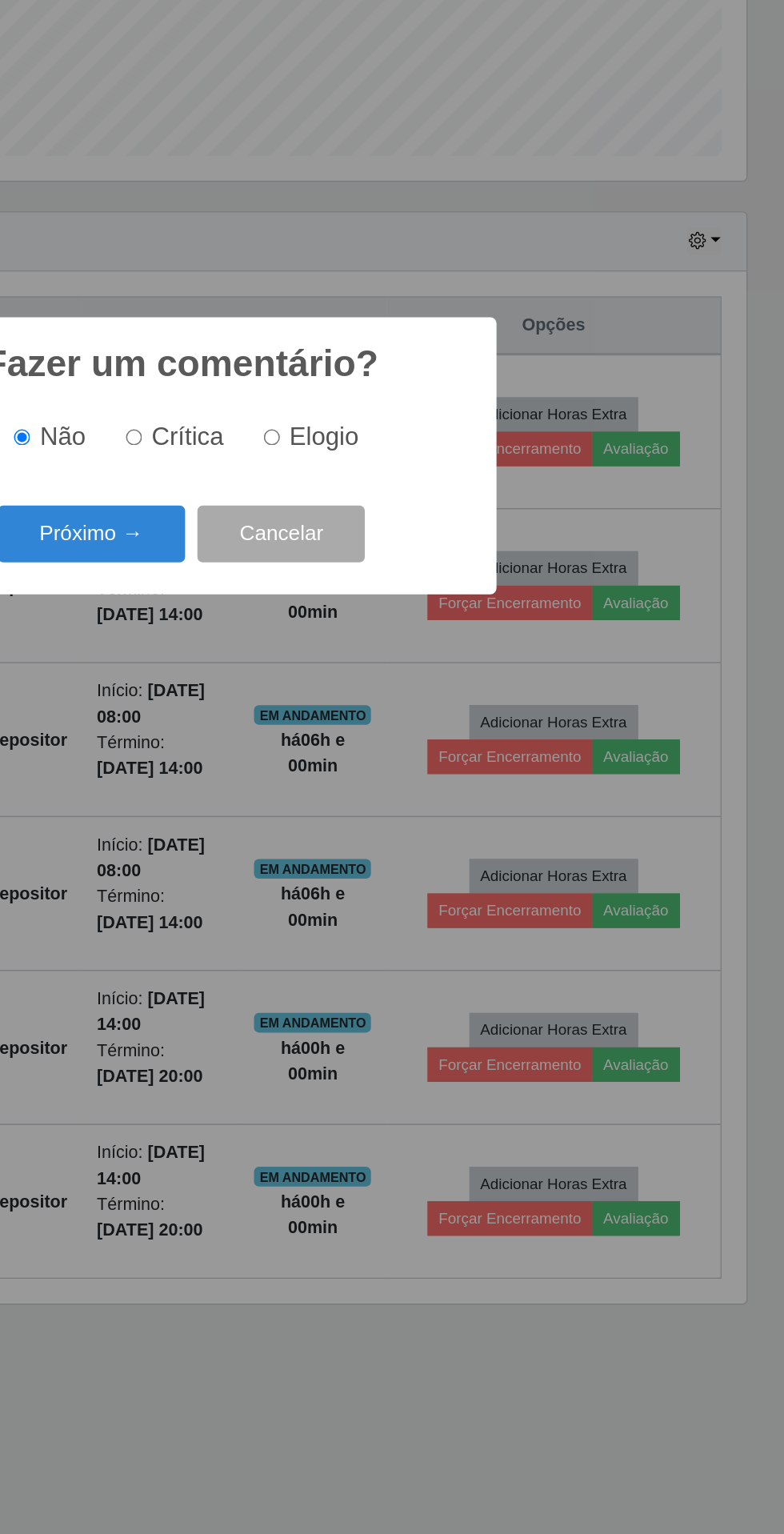
click at [352, 802] on button "Próximo →" at bounding box center [333, 818] width 122 height 37
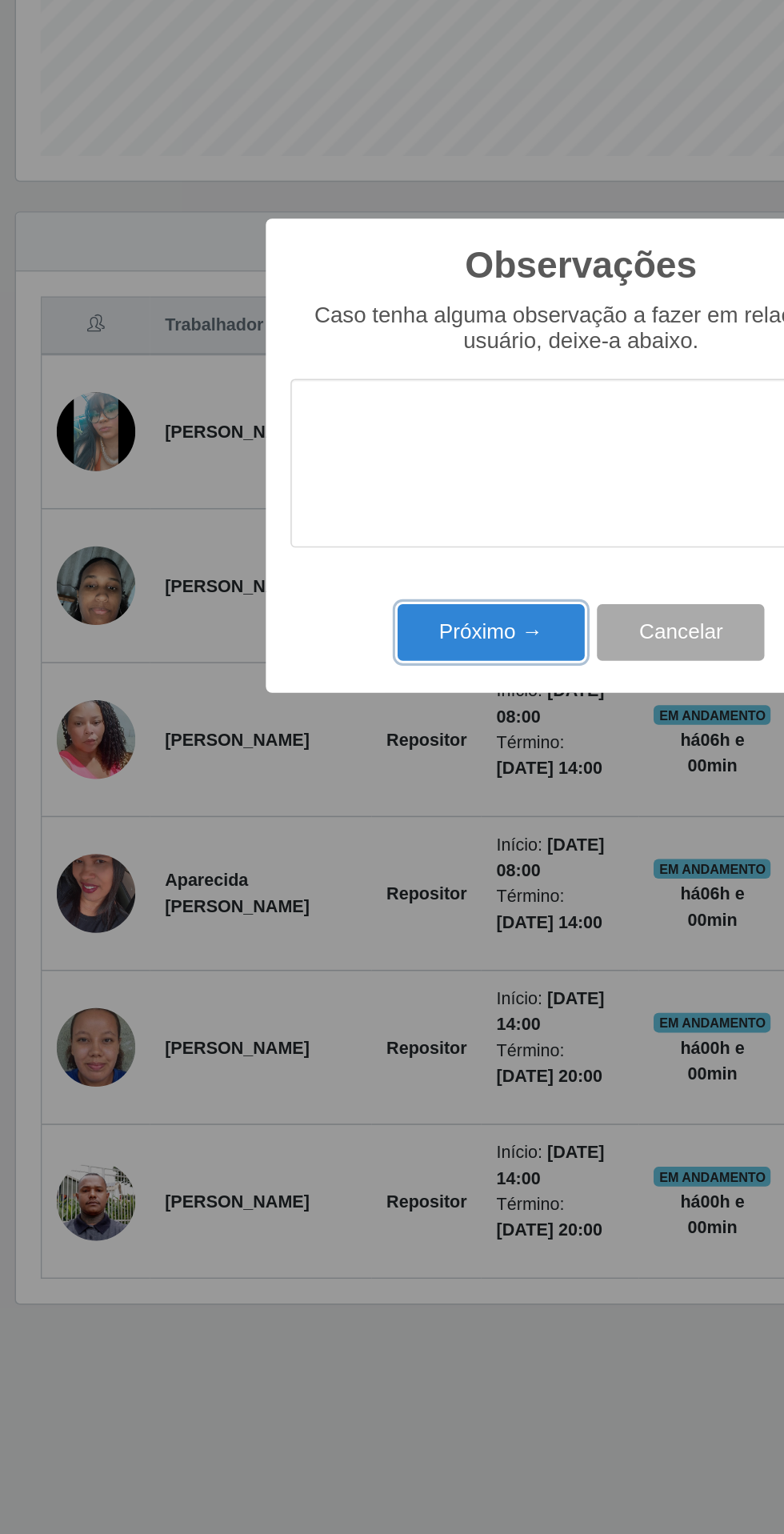
click at [297, 880] on button "Próximo →" at bounding box center [333, 881] width 122 height 37
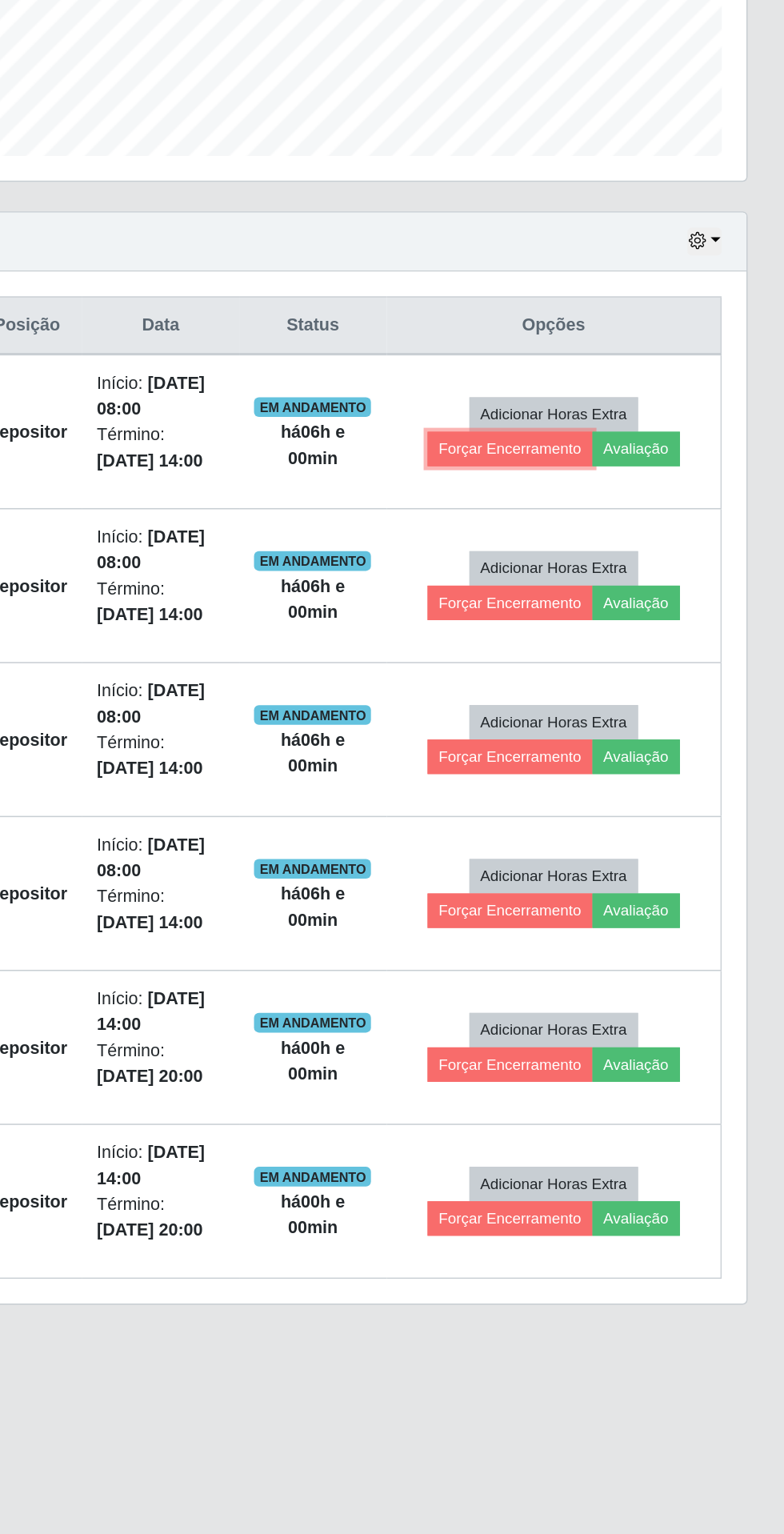
click at [570, 758] on button "Forçar Encerramento" at bounding box center [606, 763] width 107 height 23
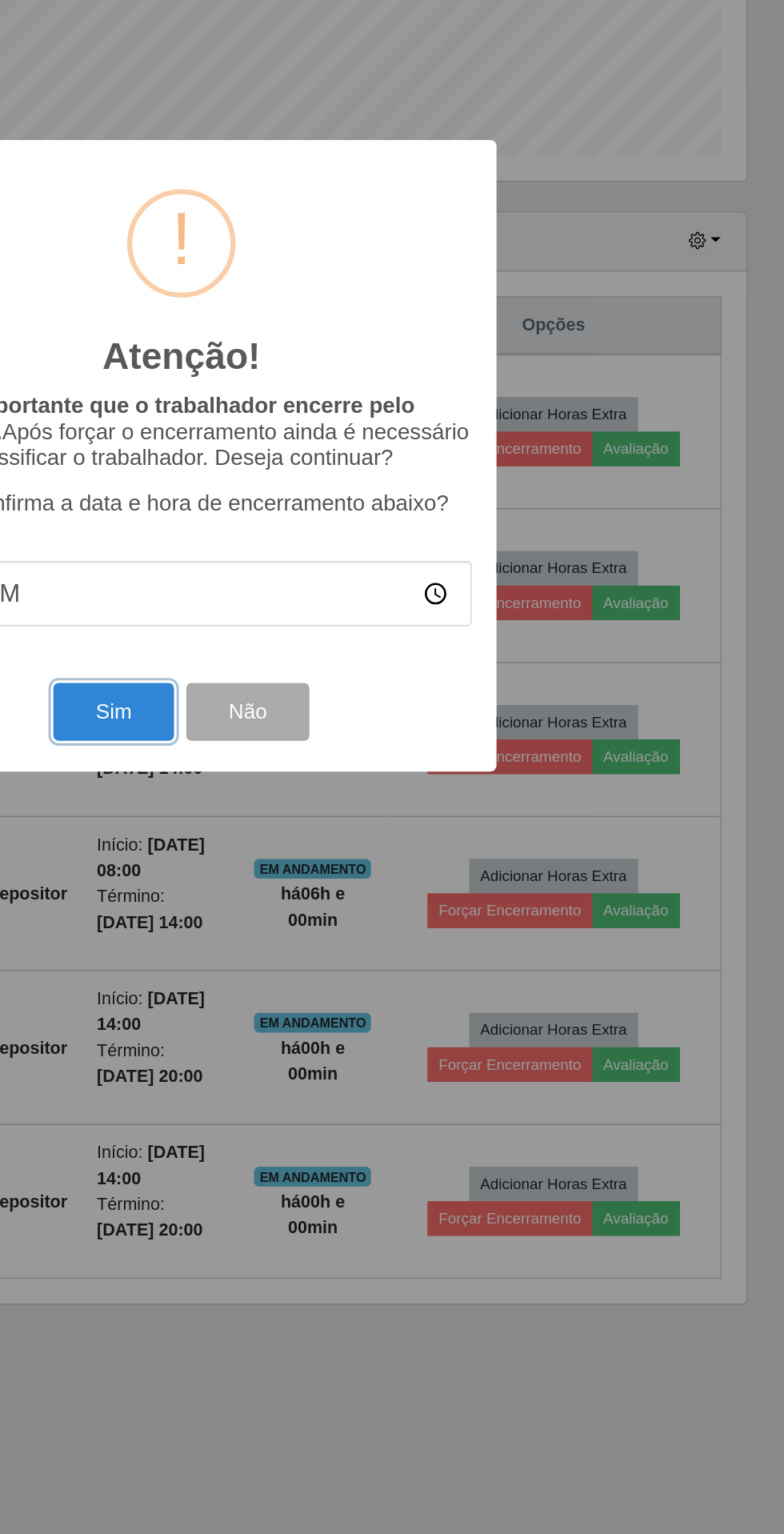
click at [344, 943] on button "Sim" at bounding box center [348, 933] width 78 height 37
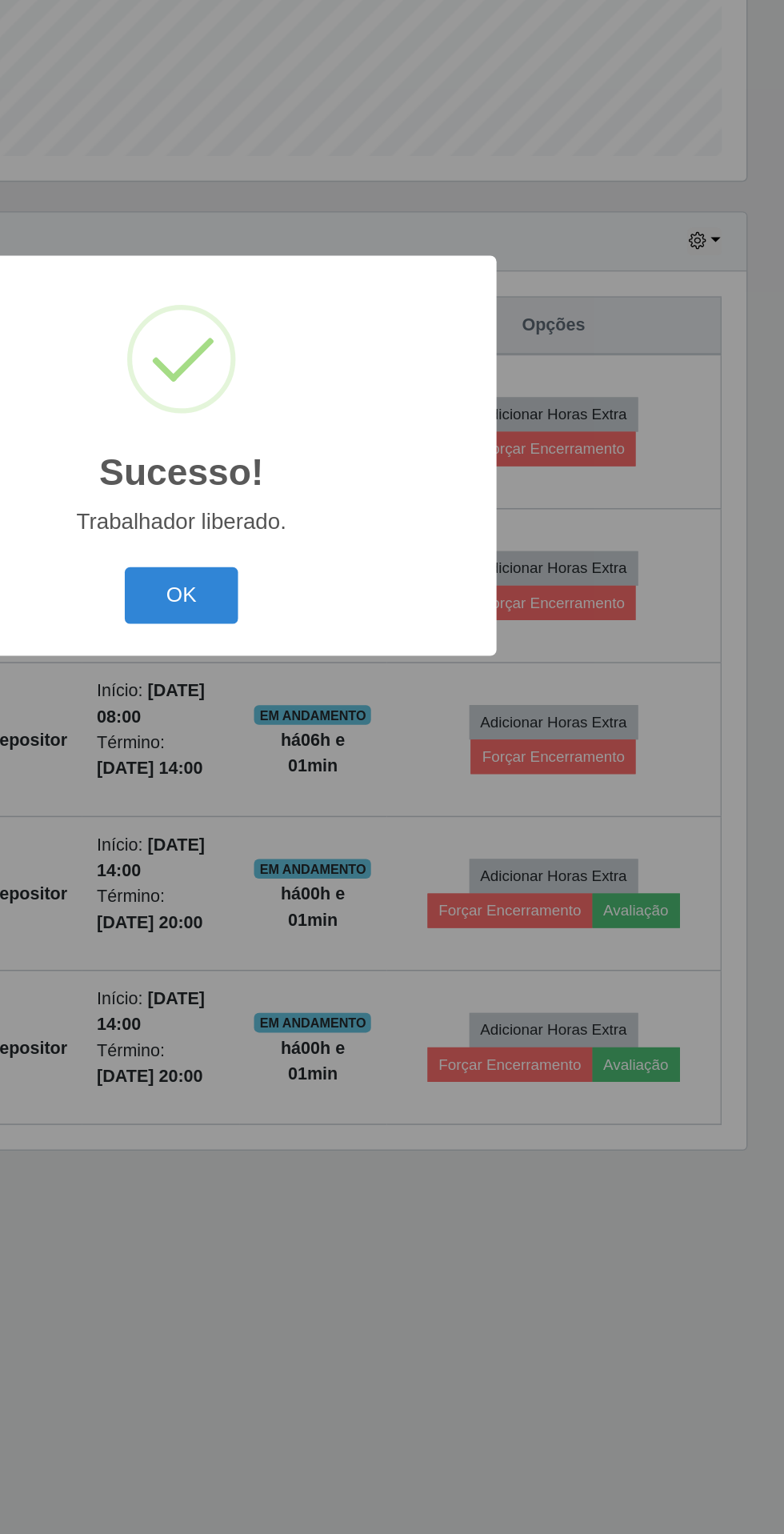
click at [399, 864] on button "OK" at bounding box center [392, 858] width 74 height 37
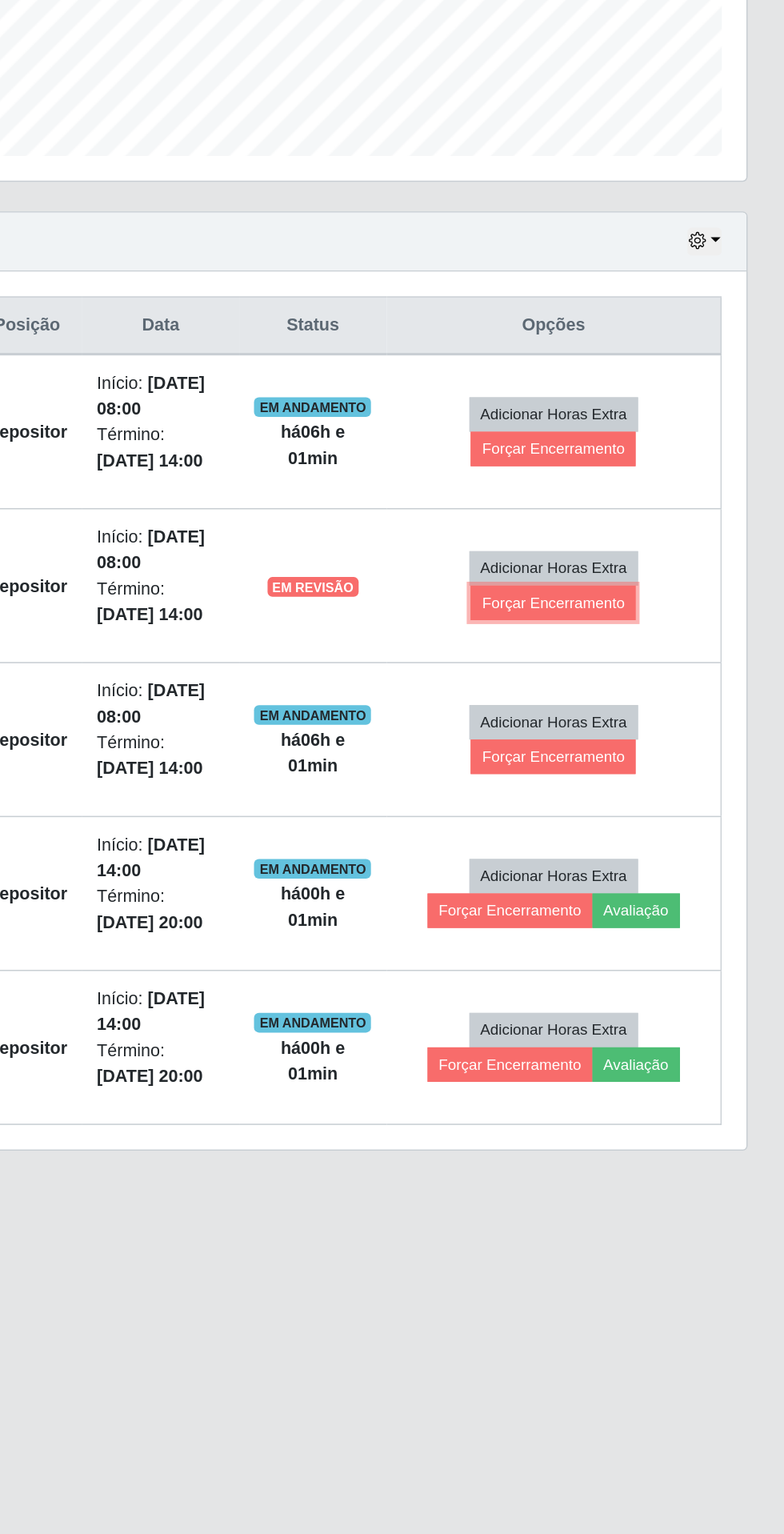
click at [646, 867] on button "Forçar Encerramento" at bounding box center [633, 863] width 107 height 23
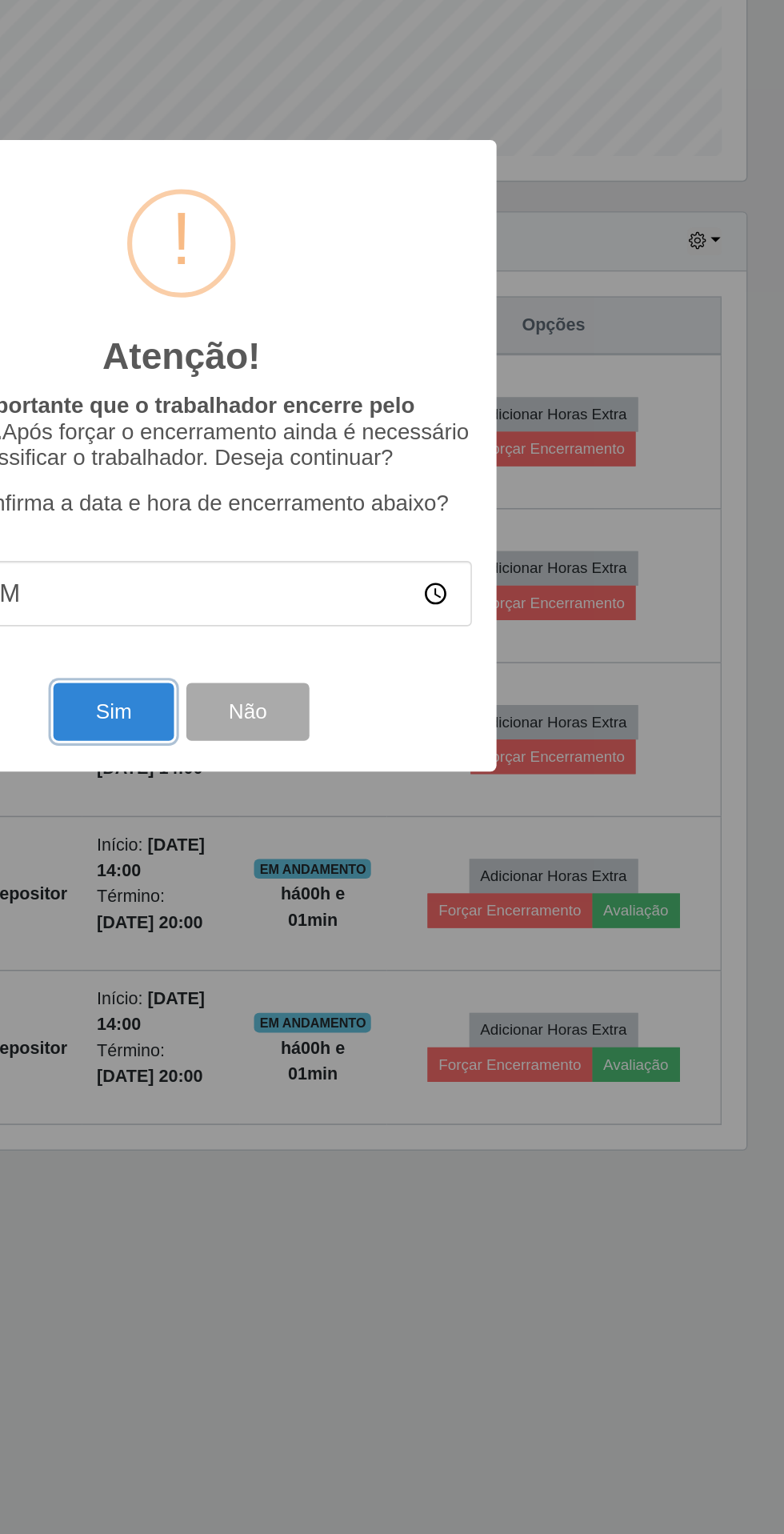
click at [354, 941] on button "Sim" at bounding box center [348, 933] width 78 height 37
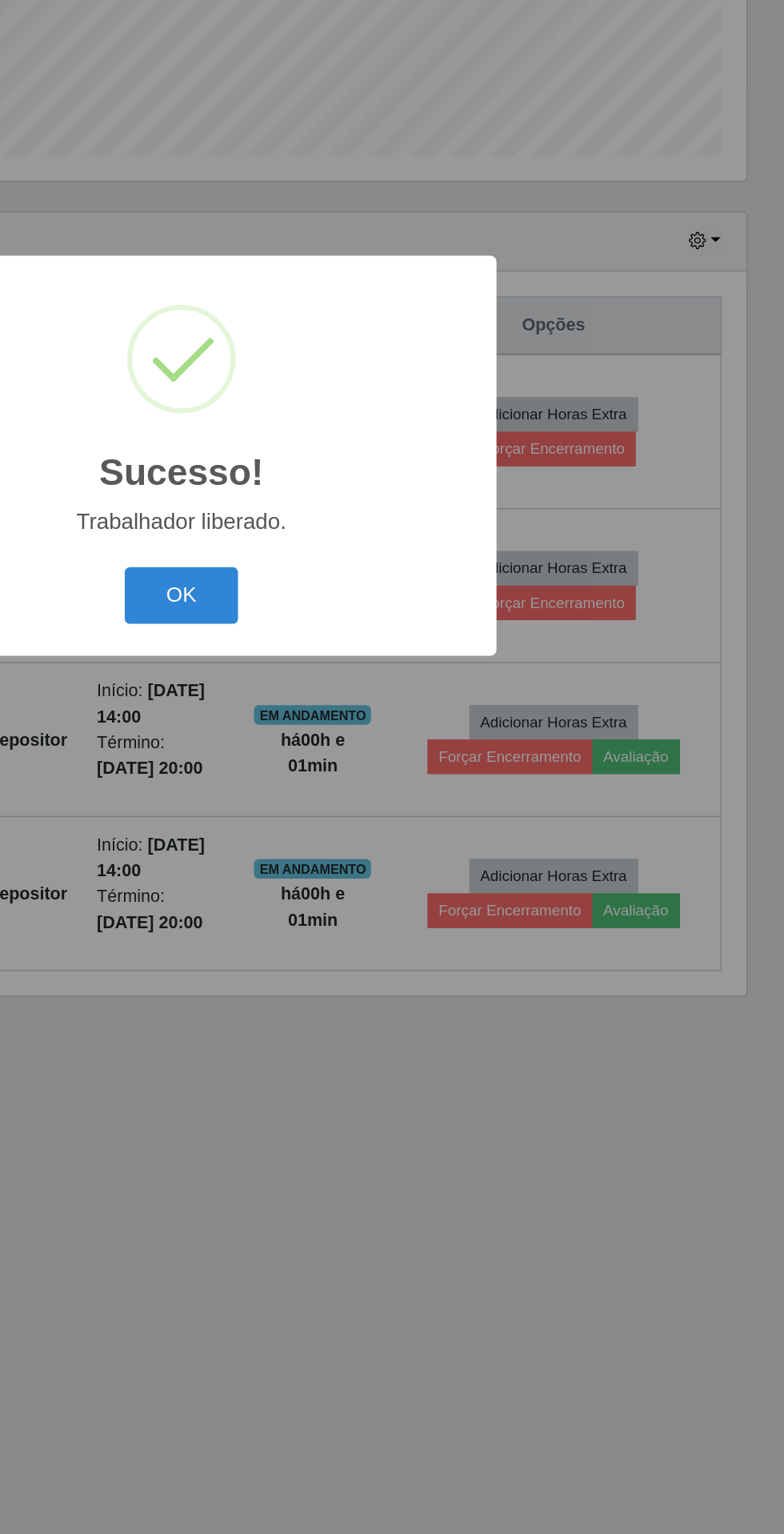
click at [392, 870] on button "OK" at bounding box center [392, 858] width 74 height 37
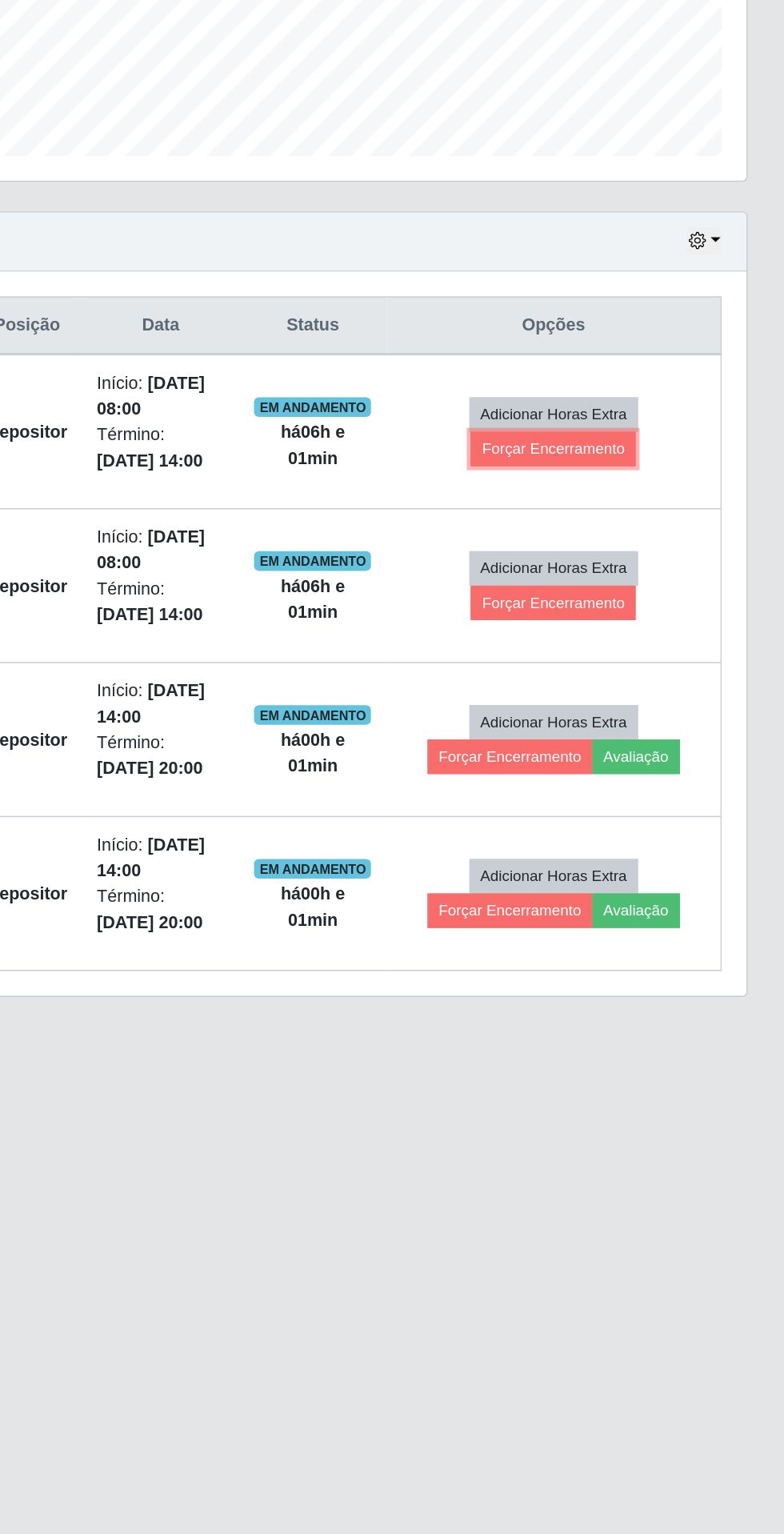
click at [639, 767] on button "Forçar Encerramento" at bounding box center [633, 763] width 107 height 23
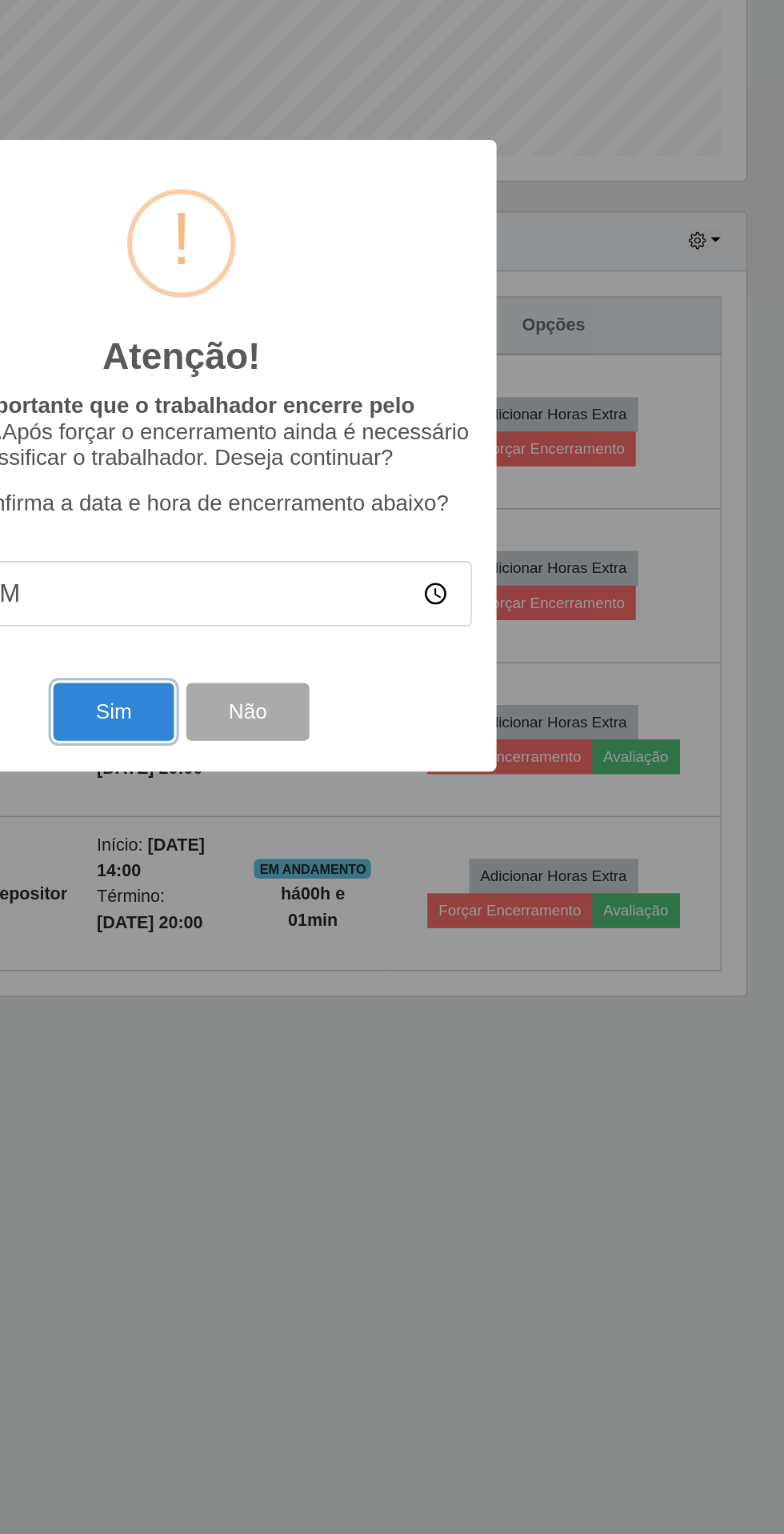
click at [357, 937] on button "Sim" at bounding box center [348, 933] width 78 height 37
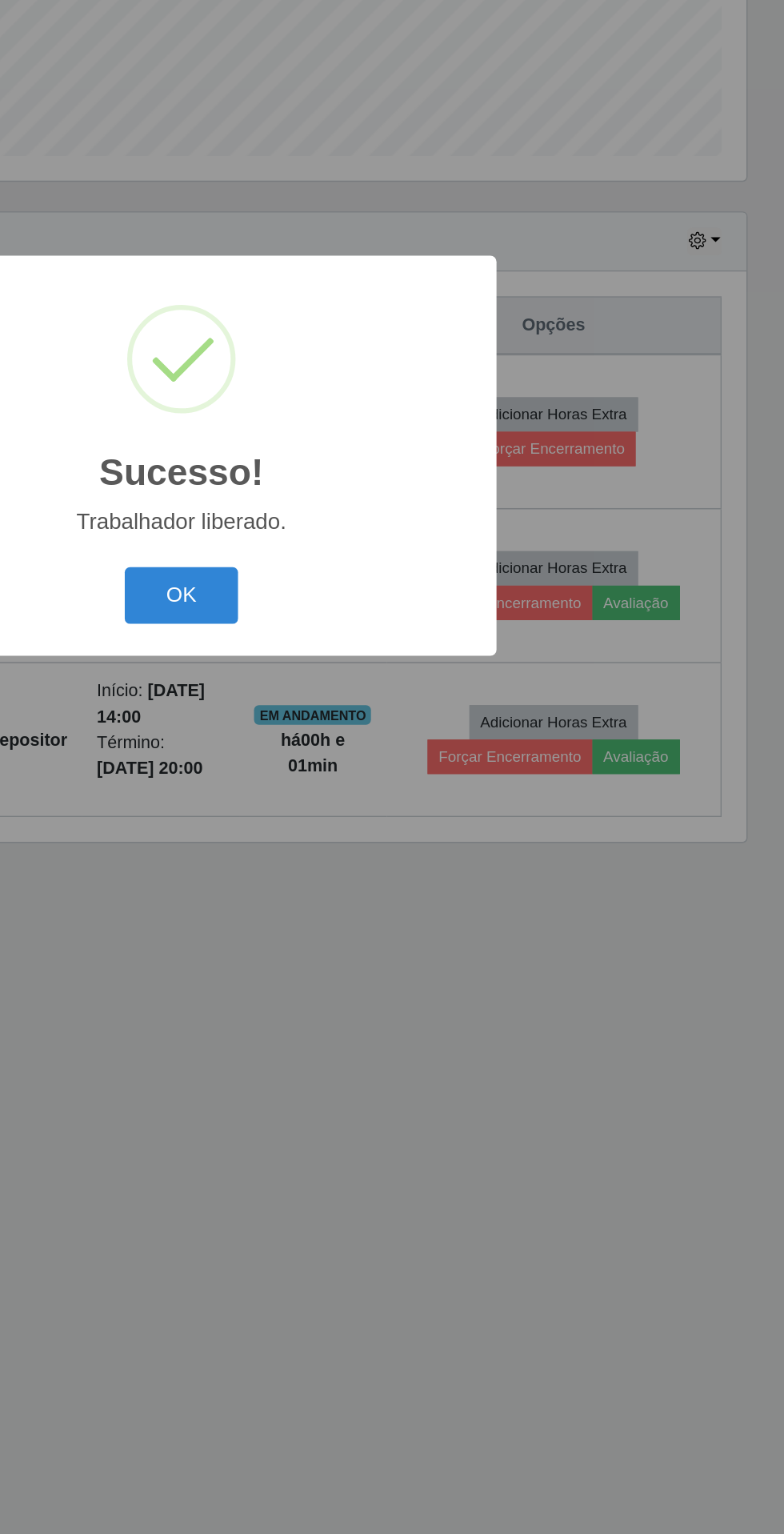
click at [388, 867] on button "OK" at bounding box center [392, 858] width 74 height 37
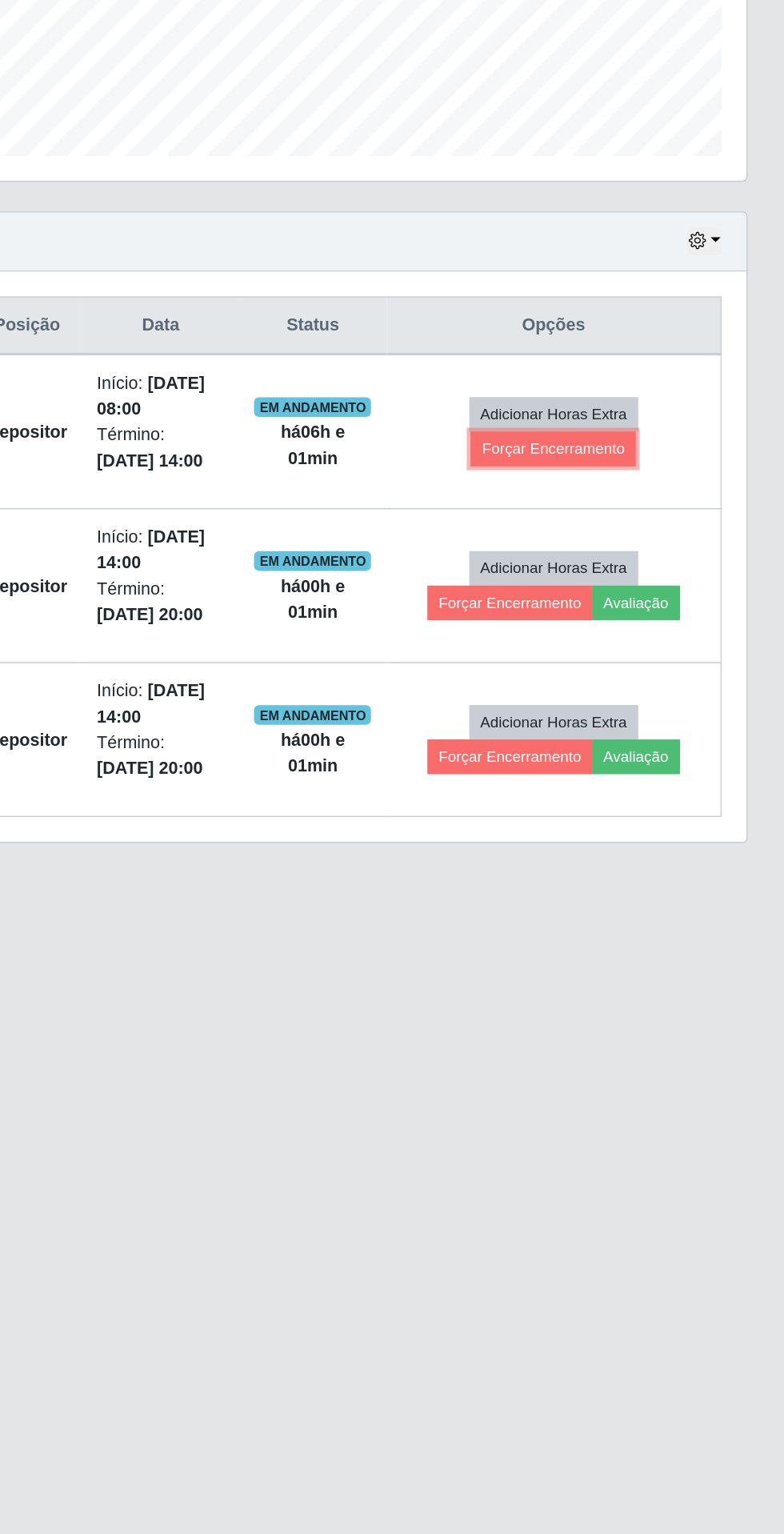
click at [636, 764] on button "Forçar Encerramento" at bounding box center [633, 763] width 107 height 23
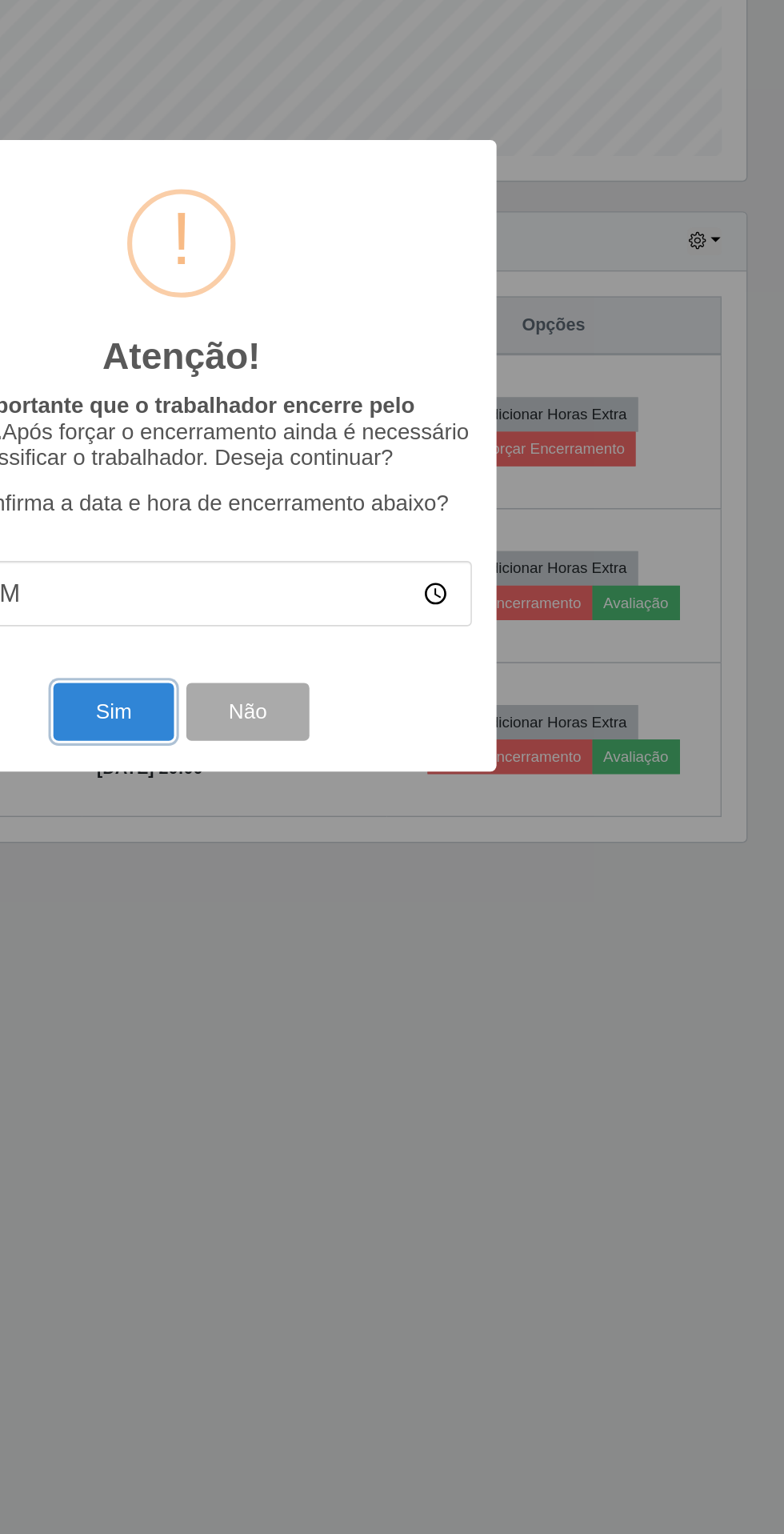
click at [374, 938] on button "Sim" at bounding box center [348, 933] width 78 height 37
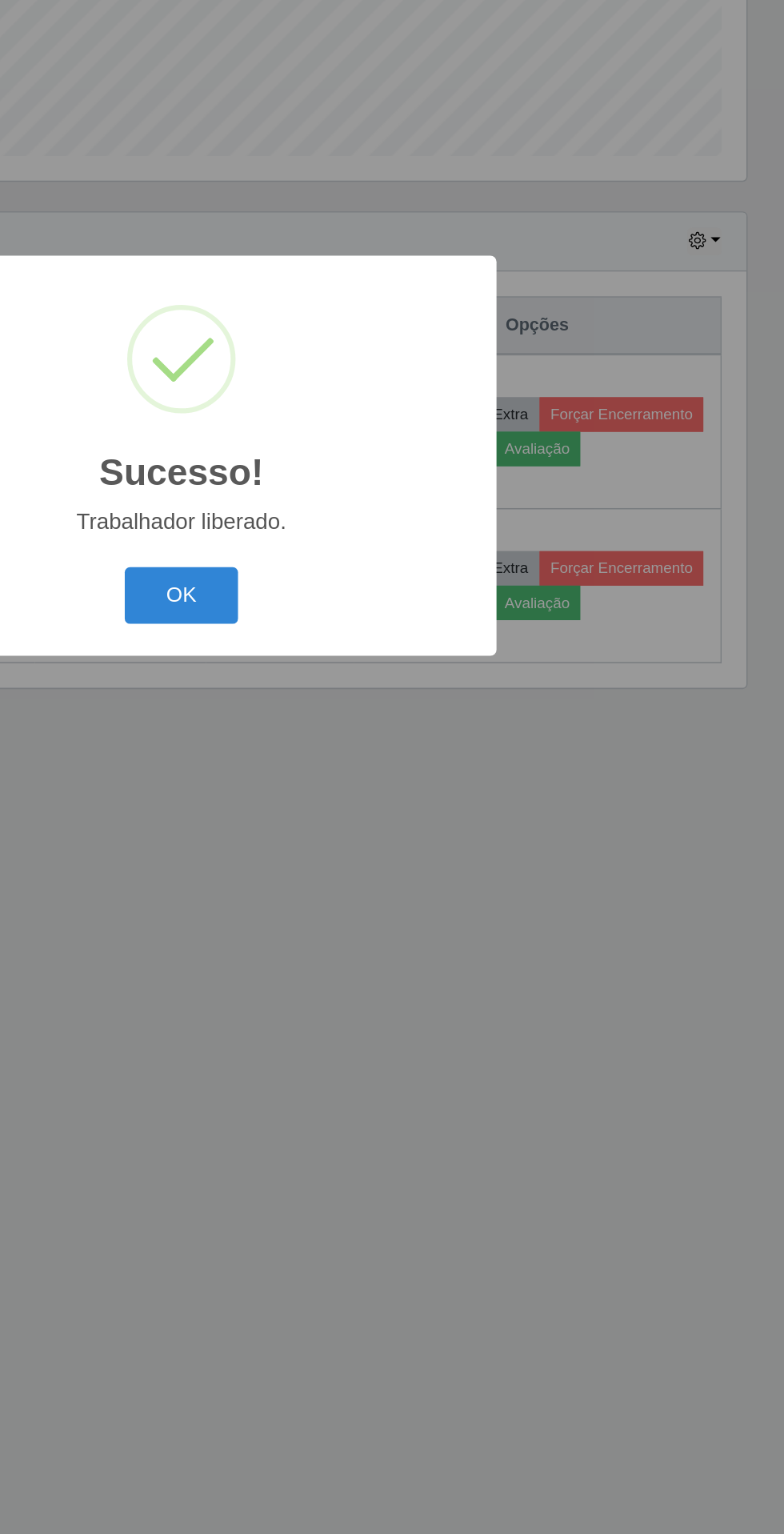
click at [402, 862] on button "OK" at bounding box center [392, 858] width 74 height 37
